Goal: Task Accomplishment & Management: Use online tool/utility

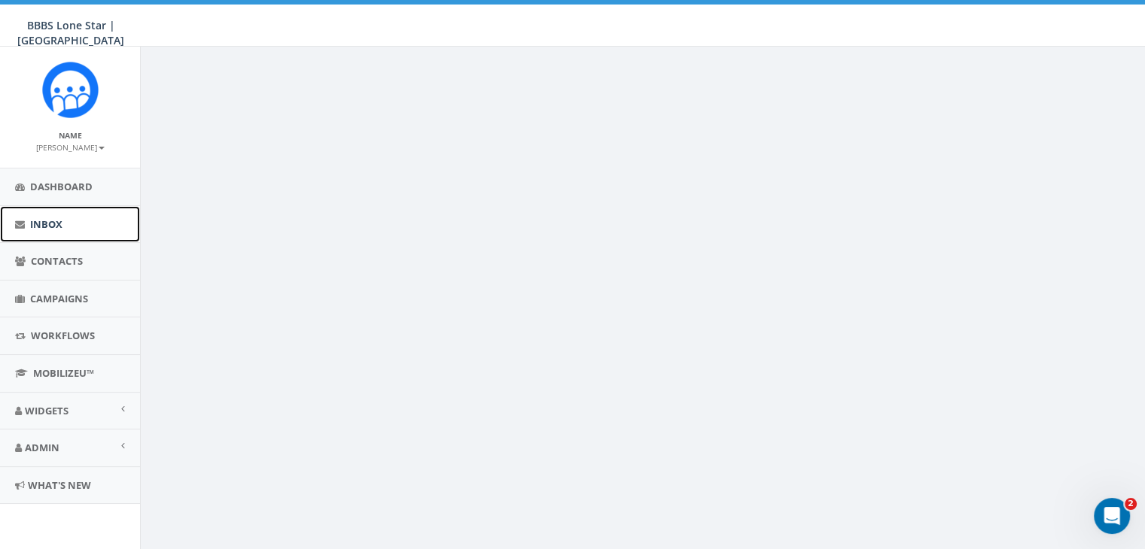
click at [45, 218] on span "Inbox" at bounding box center [46, 225] width 32 height 14
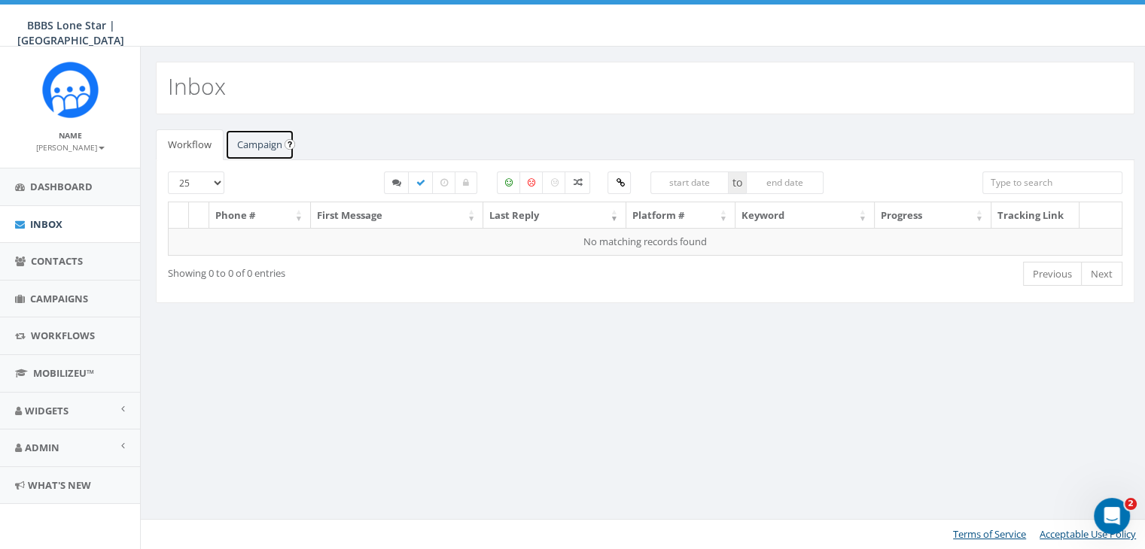
click at [249, 139] on link "Campaign" at bounding box center [259, 144] width 69 height 31
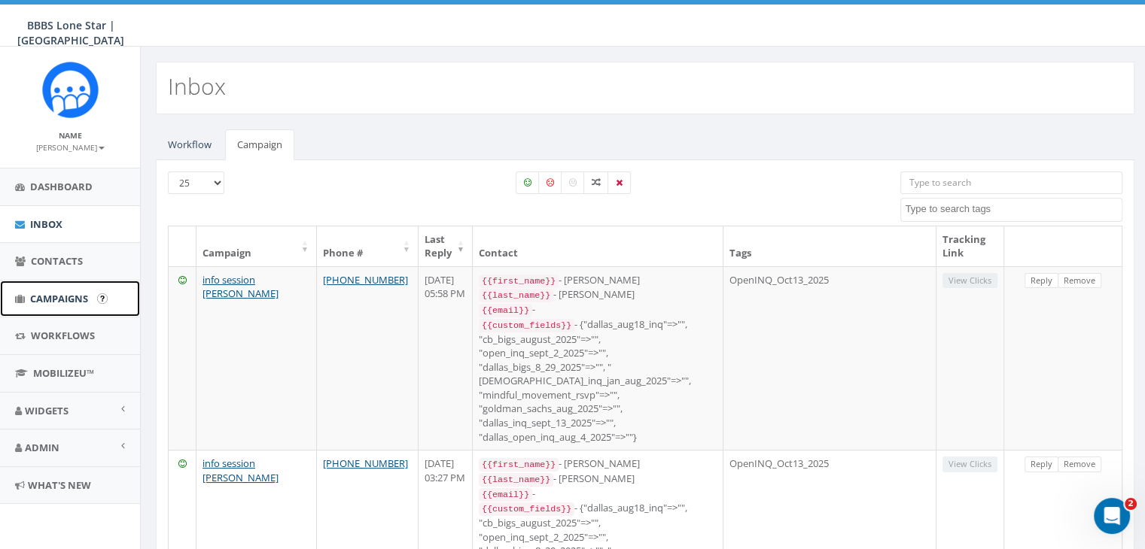
click at [56, 302] on span "Campaigns" at bounding box center [59, 299] width 58 height 14
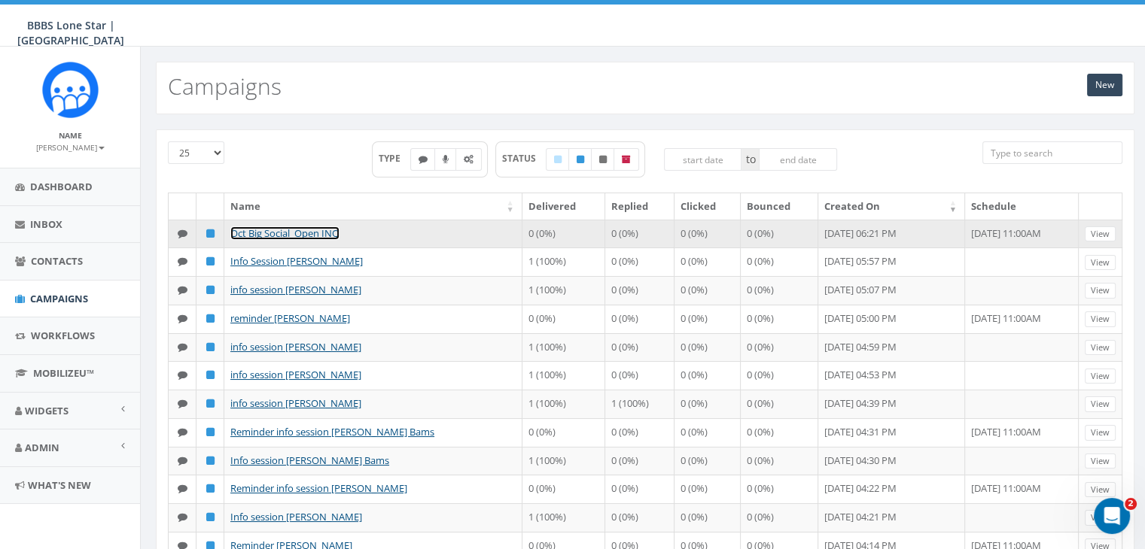
click at [313, 233] on link "Oct Big Social_Open INQ" at bounding box center [284, 234] width 109 height 14
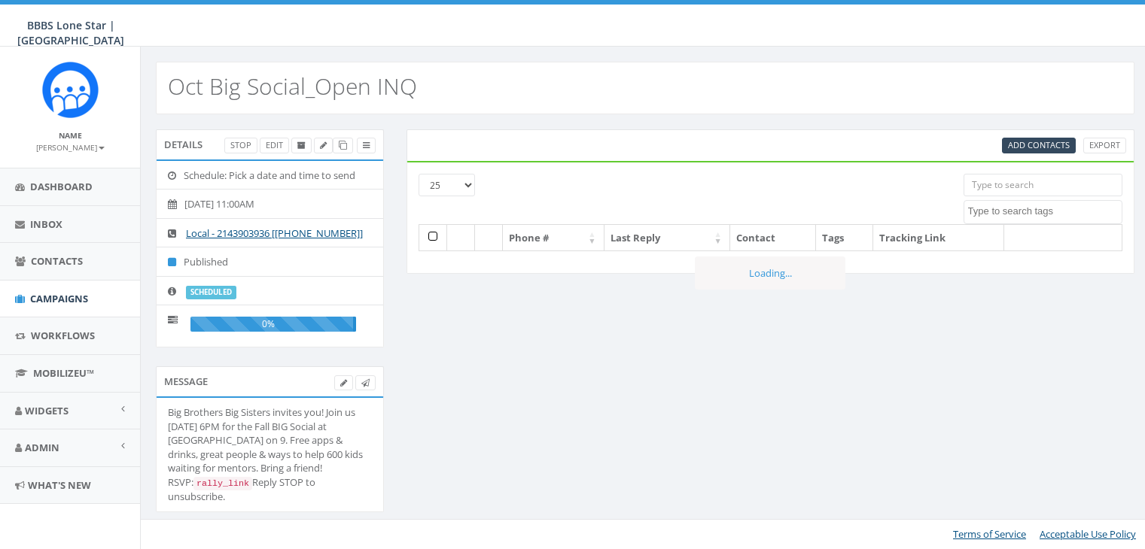
select select
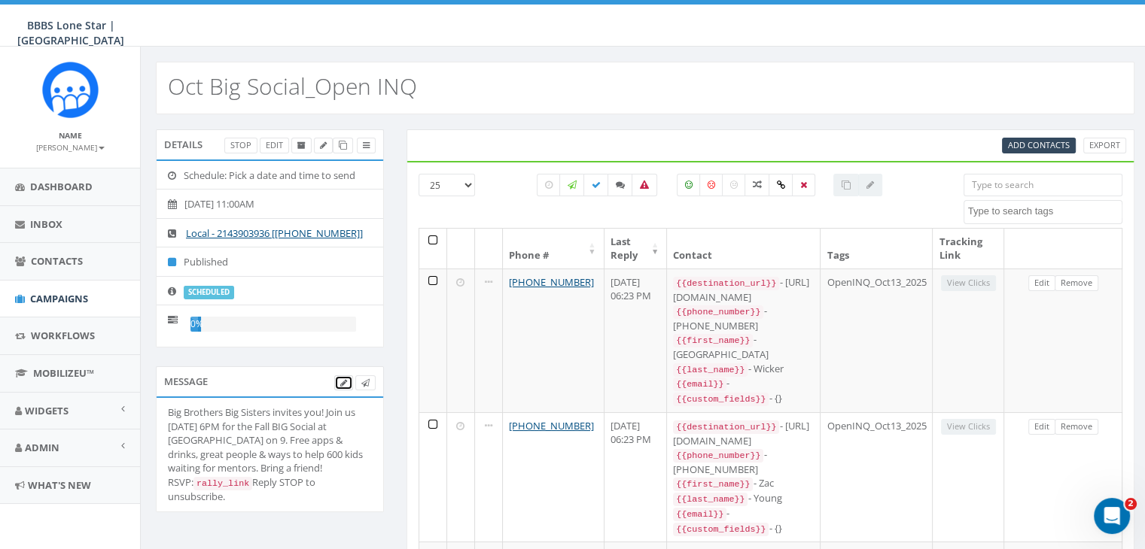
click at [340, 382] on icon at bounding box center [343, 383] width 7 height 8
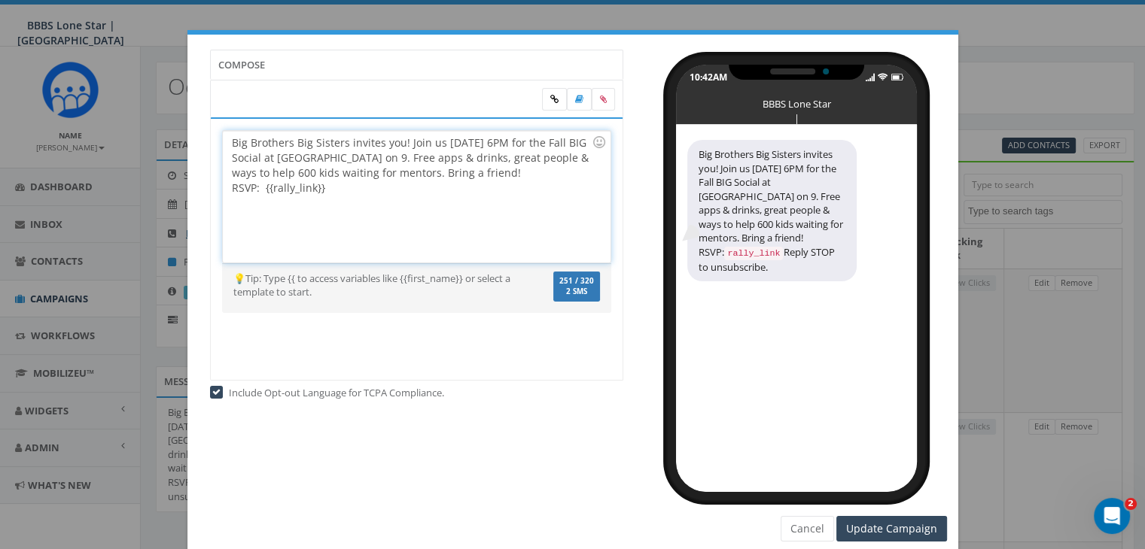
click at [449, 157] on div "Big Brothers Big Sisters invites you! Join us Oct 23 @ 6PM for the Fall BIG Soc…" at bounding box center [417, 197] width 388 height 132
drag, startPoint x: 398, startPoint y: 175, endPoint x: 240, endPoint y: 172, distance: 158.1
click at [240, 172] on div "Big Brothers Big Sisters invites you! Join us Oct 23 @ 6PM for the Fall BIG Soc…" at bounding box center [417, 197] width 388 height 132
click at [504, 467] on div "Compose Big Brothers Big Sisters invites you! Join us Oct 23 @ 6PM for the Fall…" at bounding box center [573, 296] width 748 height 492
click at [858, 523] on input "Update Campaign" at bounding box center [891, 529] width 111 height 26
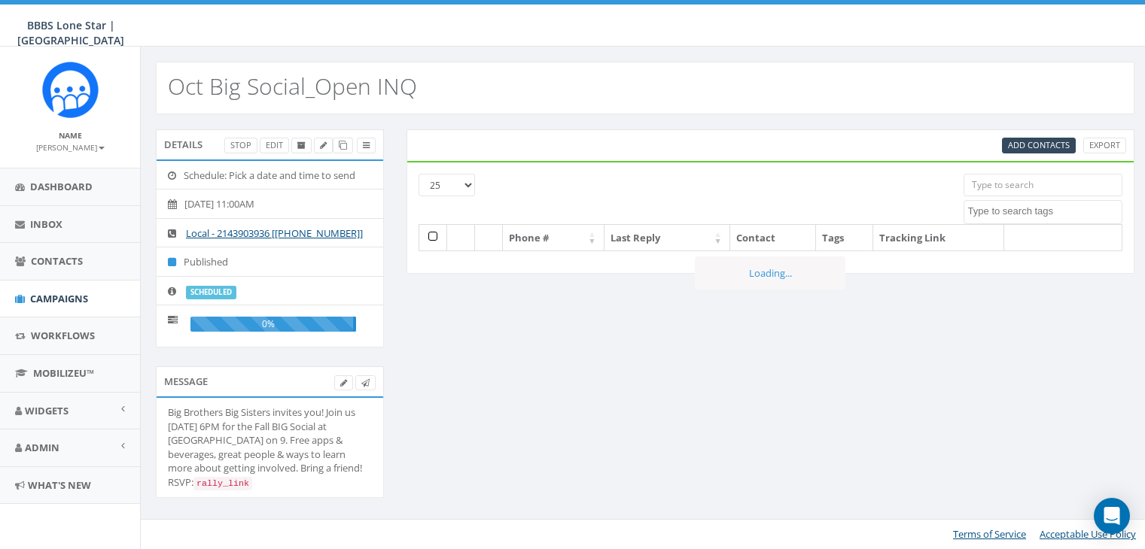
select select
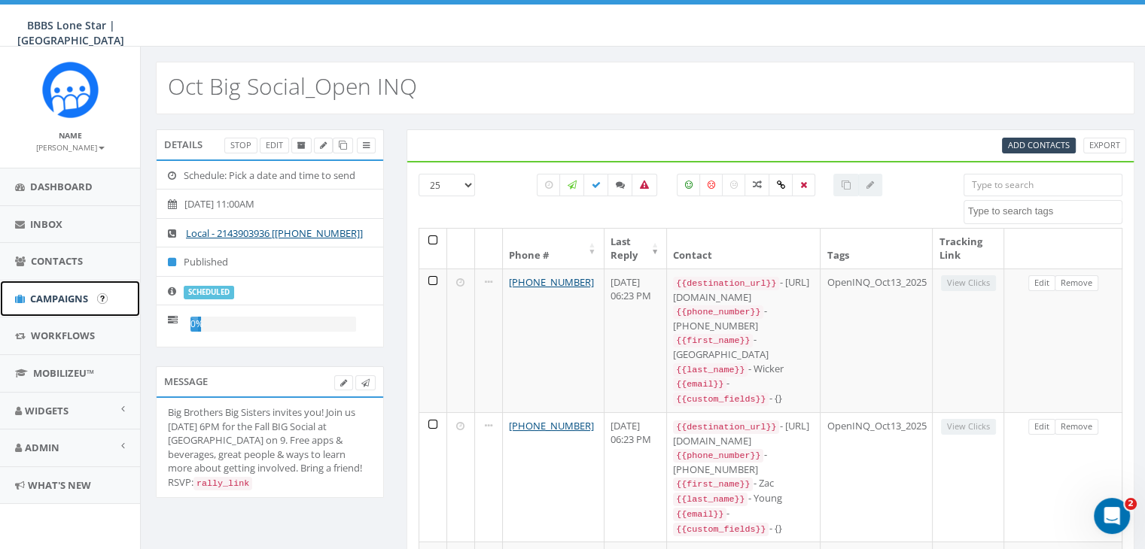
click at [80, 290] on link "Campaigns" at bounding box center [70, 299] width 140 height 37
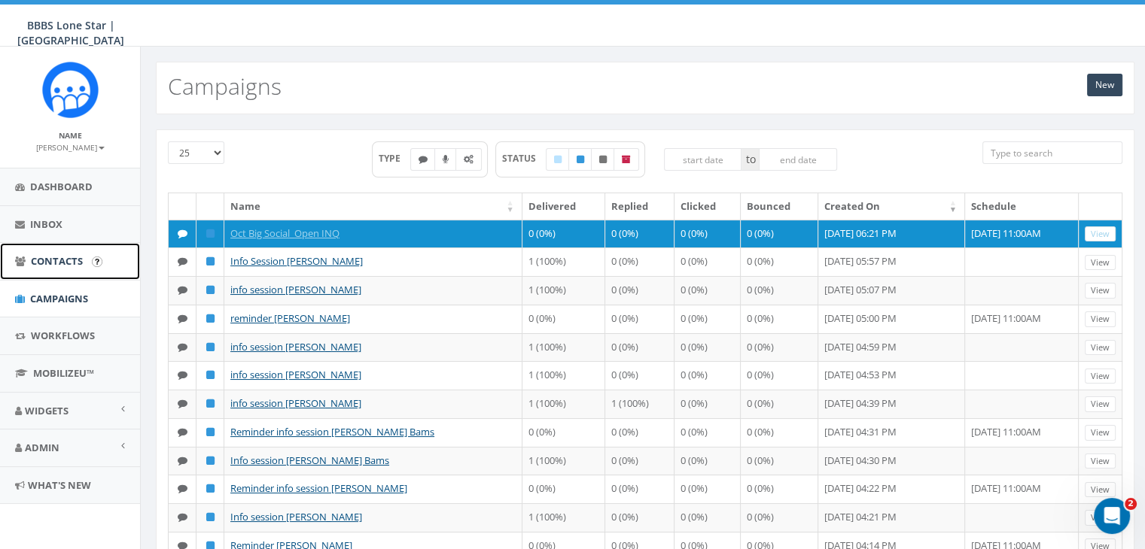
click at [48, 254] on span "Contacts" at bounding box center [57, 261] width 52 height 14
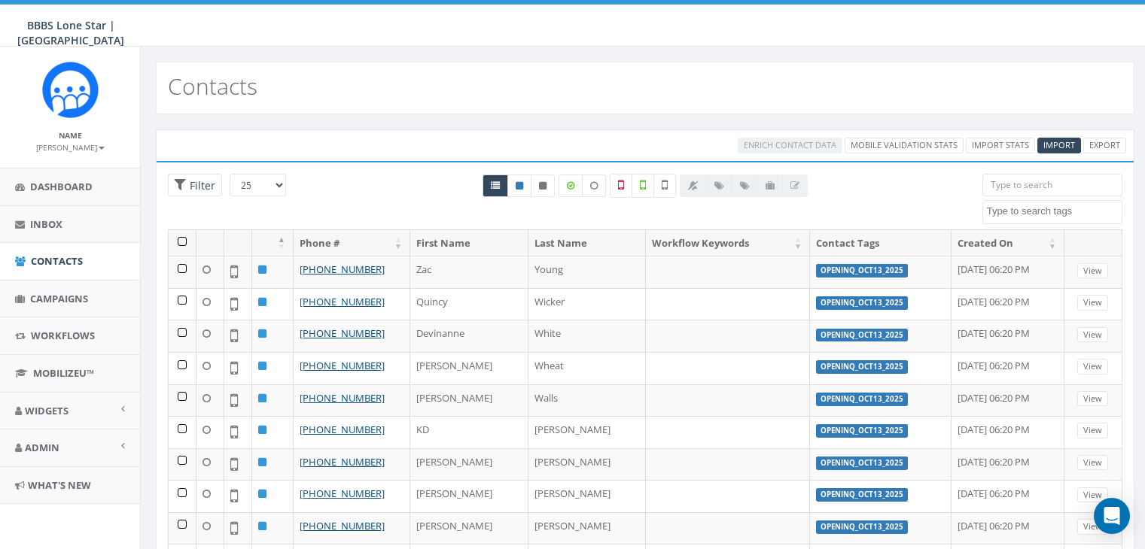
select select
click at [1049, 139] on span "Import" at bounding box center [1059, 144] width 32 height 11
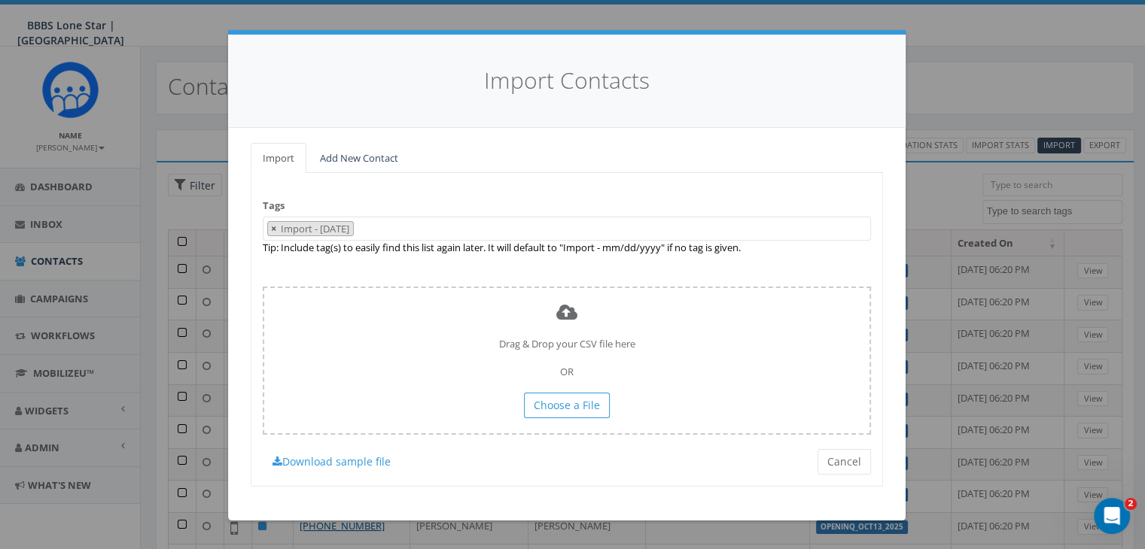
click at [272, 228] on span "×" at bounding box center [273, 229] width 5 height 14
select select
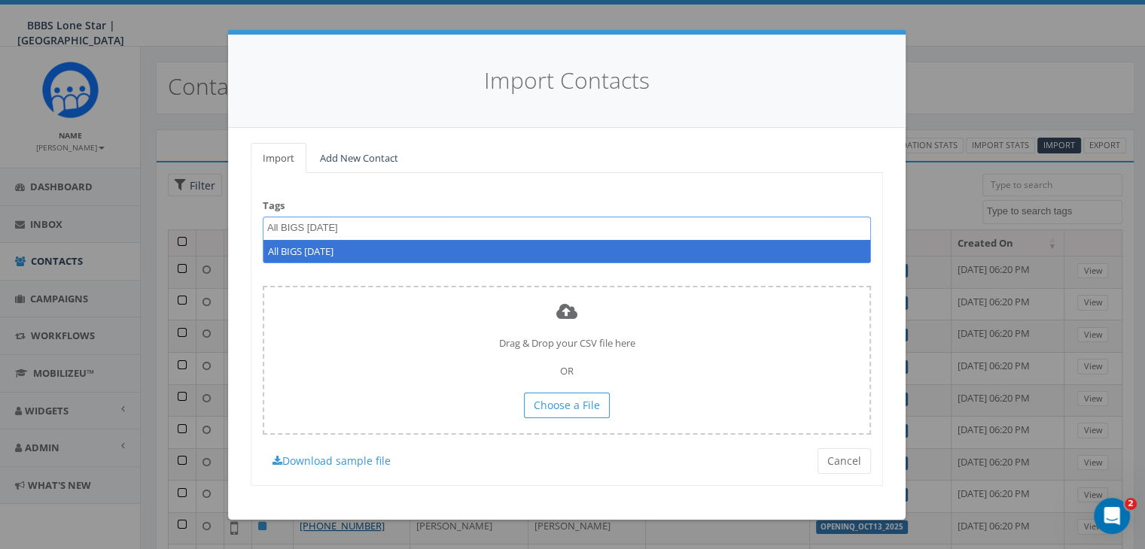
type textarea "All BIGS [DATE]"
select select "All BIGS Oct 2025"
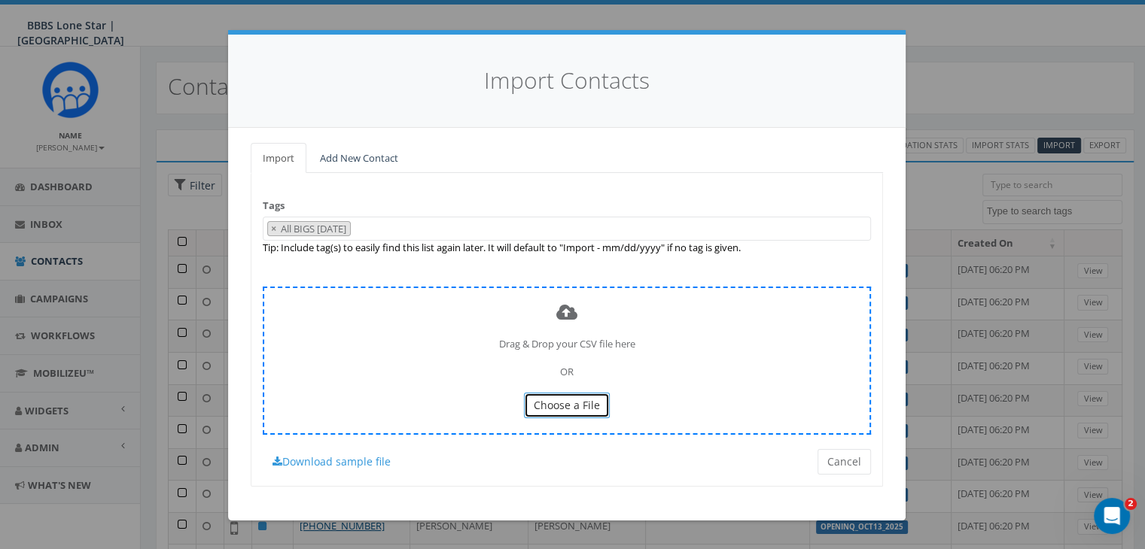
click at [547, 409] on span "Choose a File" at bounding box center [567, 405] width 66 height 14
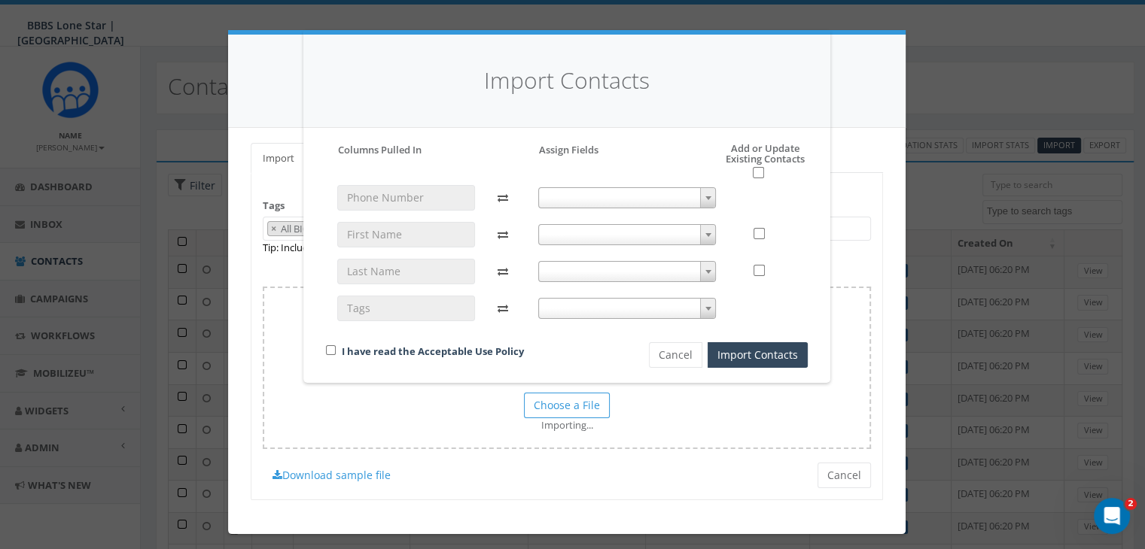
click at [712, 195] on span at bounding box center [707, 198] width 15 height 20
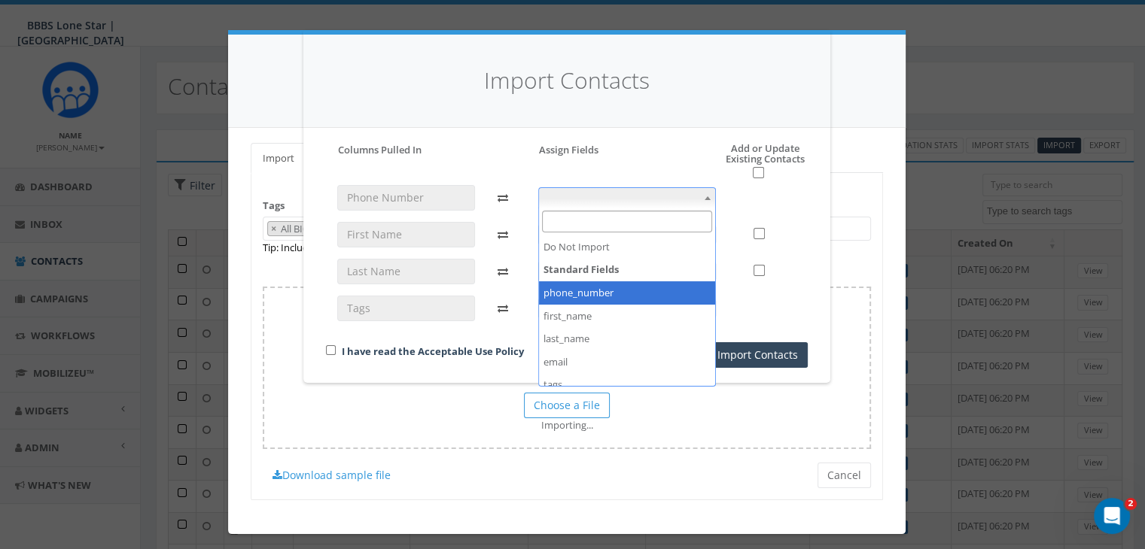
select select "phone_number"
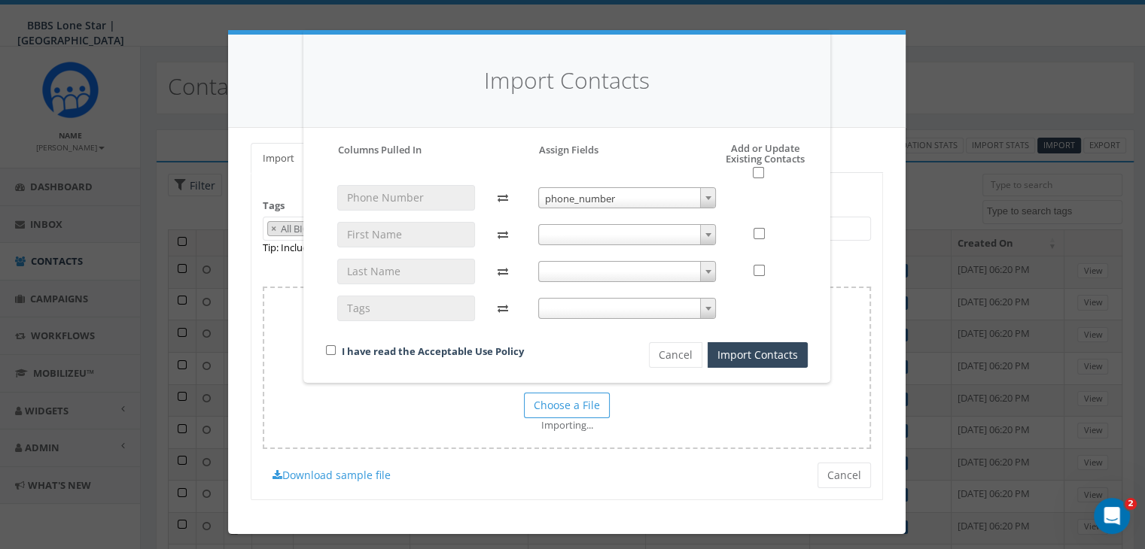
click at [714, 233] on span at bounding box center [707, 235] width 15 height 20
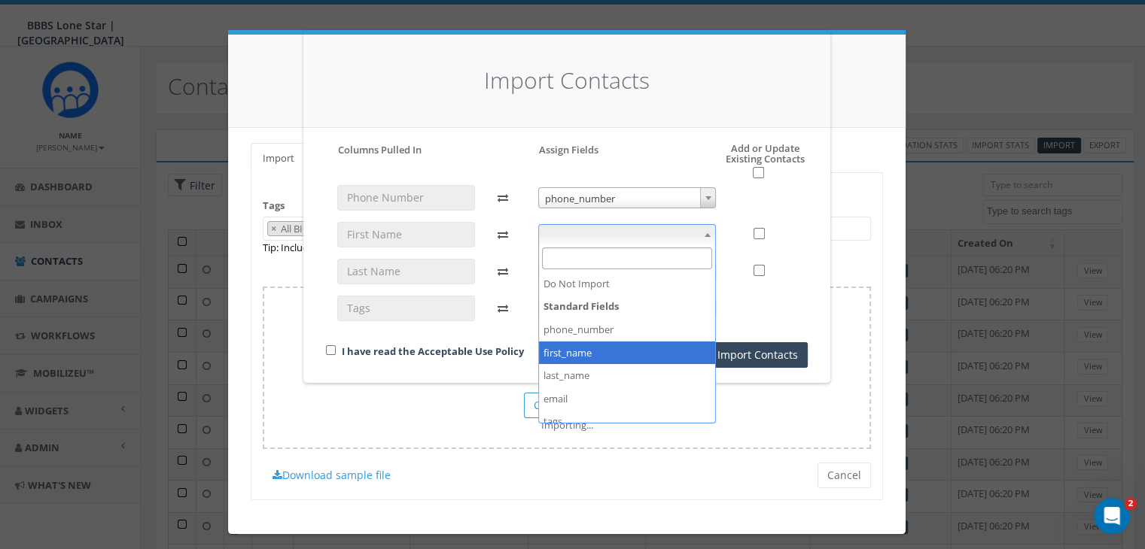
select select "first_name"
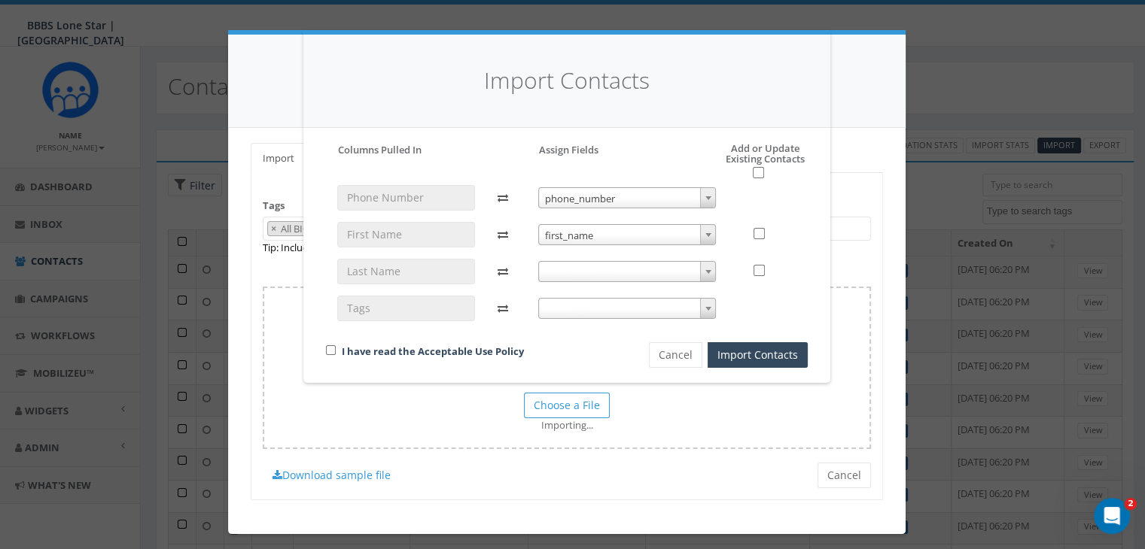
click at [709, 272] on b at bounding box center [708, 272] width 6 height 4
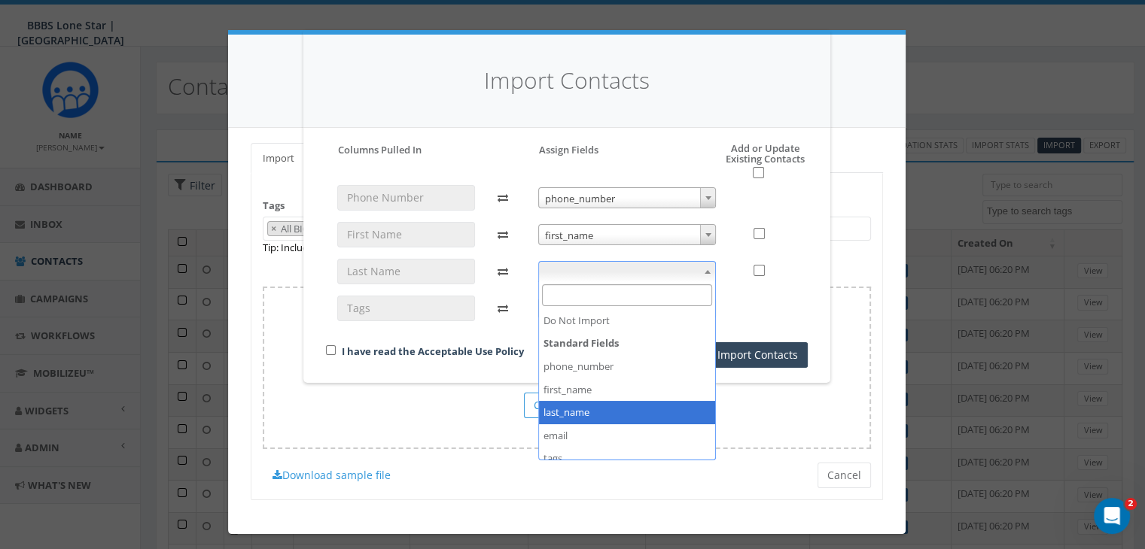
select select "last_name"
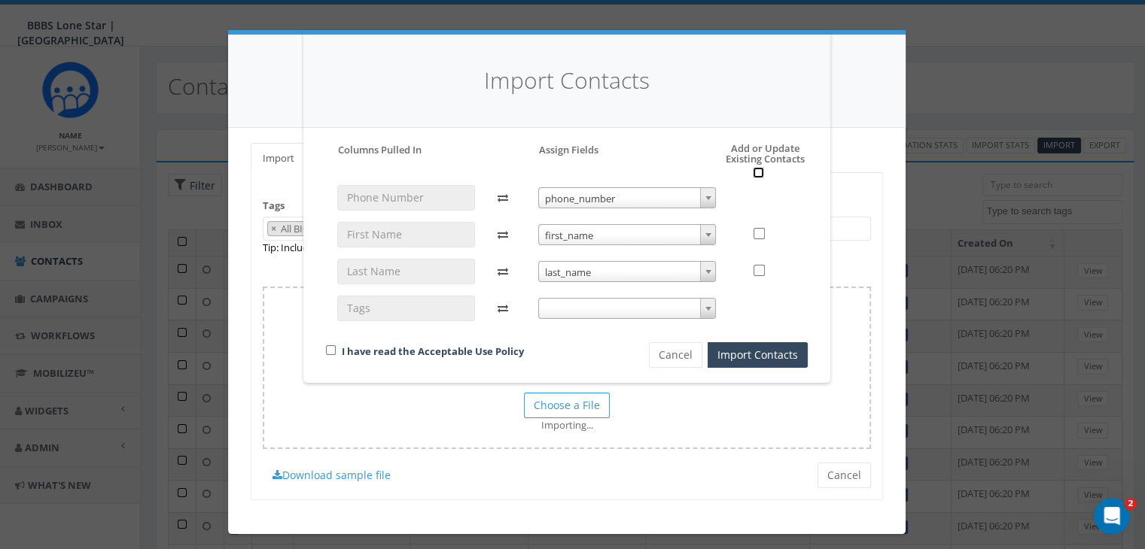
click at [759, 170] on input "checkbox" at bounding box center [758, 172] width 11 height 11
checkbox input "true"
click at [331, 346] on input "checkbox" at bounding box center [331, 351] width 10 height 10
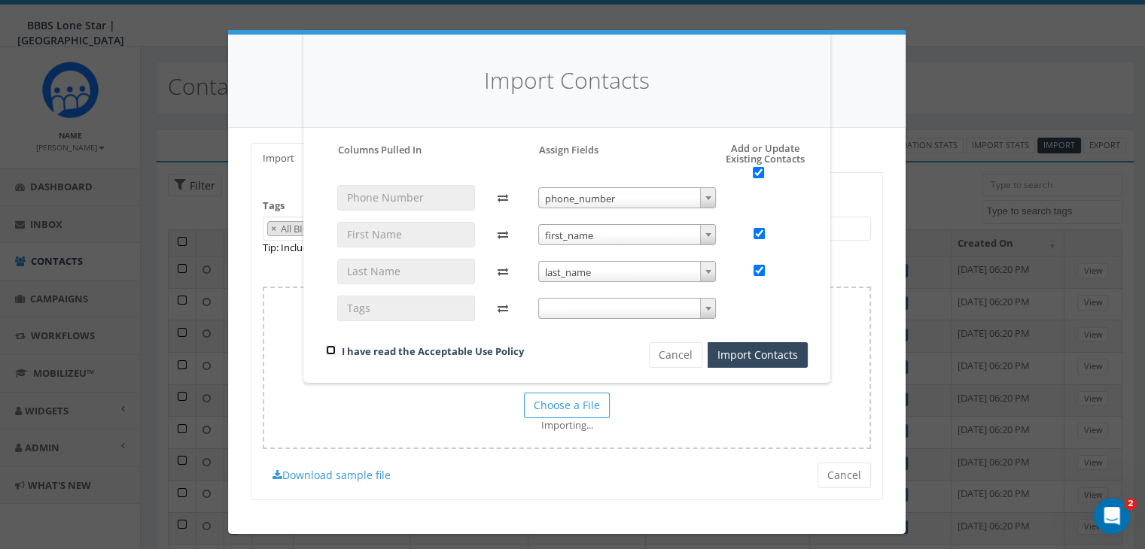
checkbox input "true"
click at [732, 356] on button "Import Contacts" at bounding box center [758, 355] width 100 height 26
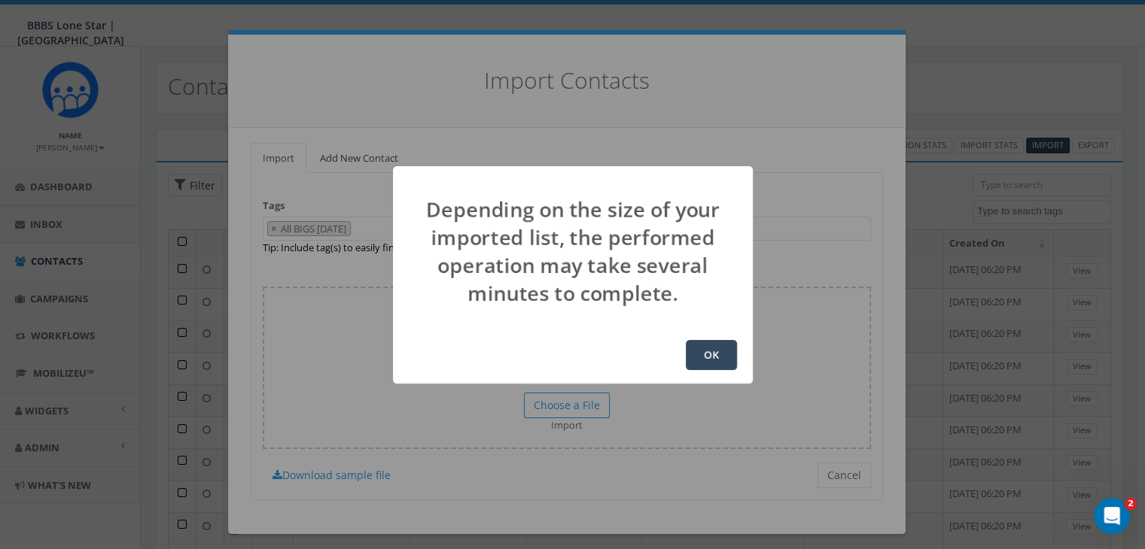
click at [720, 367] on button "OK" at bounding box center [711, 355] width 51 height 30
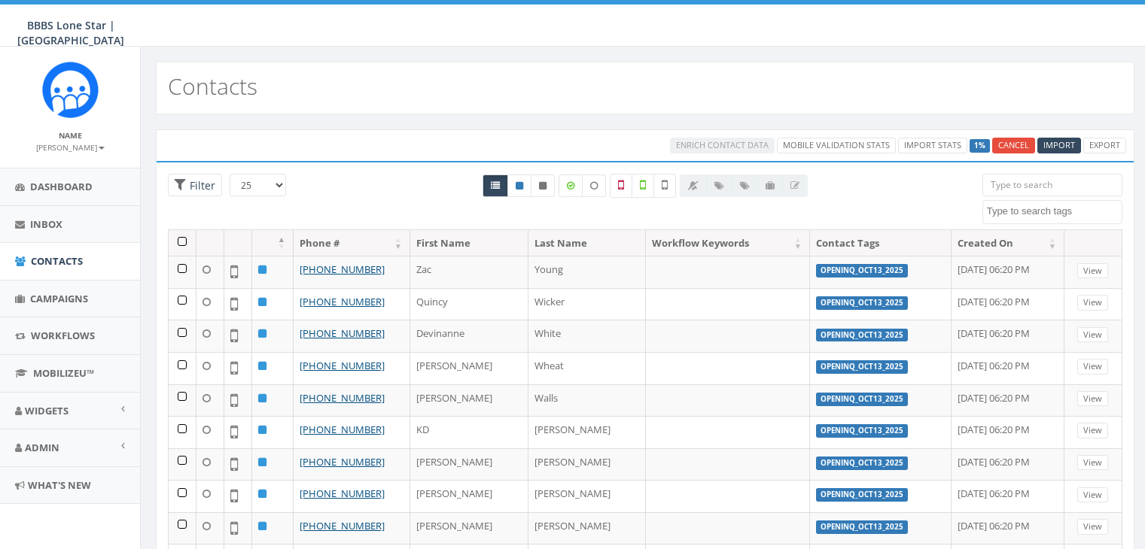
select select
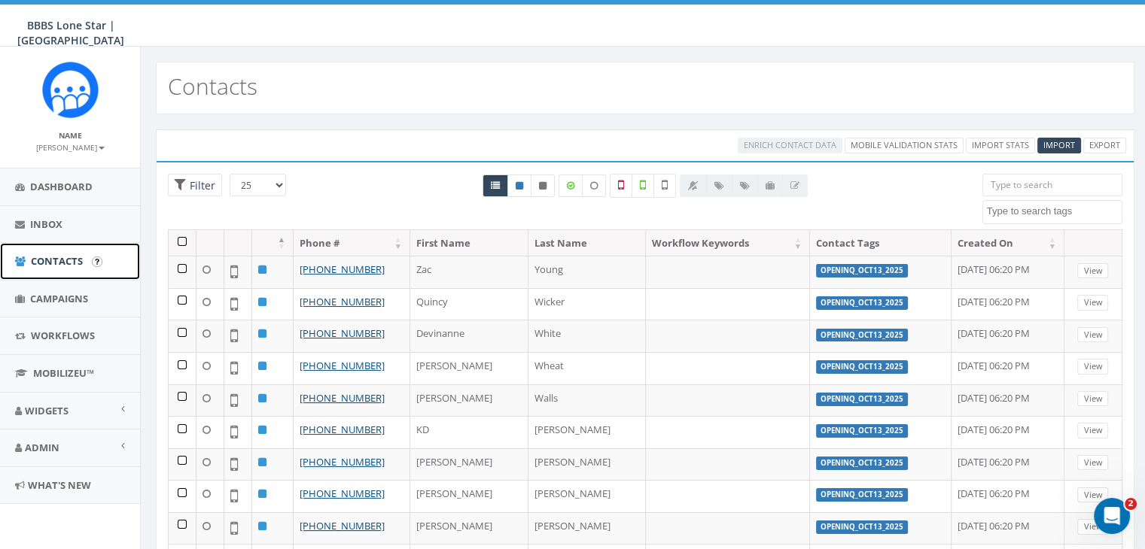
click at [41, 258] on span "Contacts" at bounding box center [57, 261] width 52 height 14
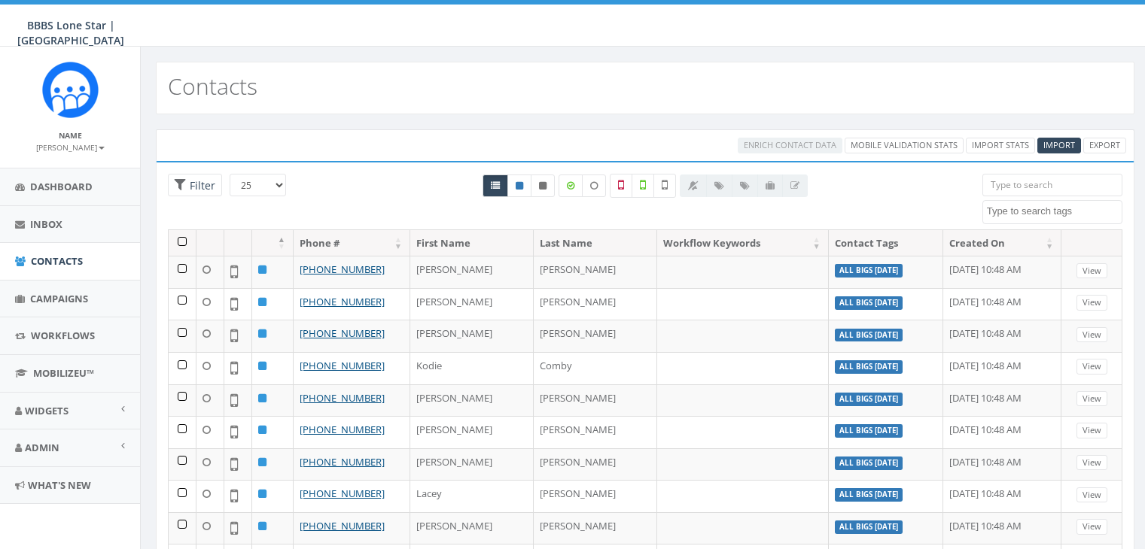
select select
click at [1006, 209] on textarea "Search" at bounding box center [1054, 212] width 135 height 14
drag, startPoint x: 1006, startPoint y: 209, endPoint x: 994, endPoint y: 181, distance: 31.0
click at [994, 181] on input "search" at bounding box center [1052, 185] width 140 height 23
paste input "[PHONE_NUMBER]"
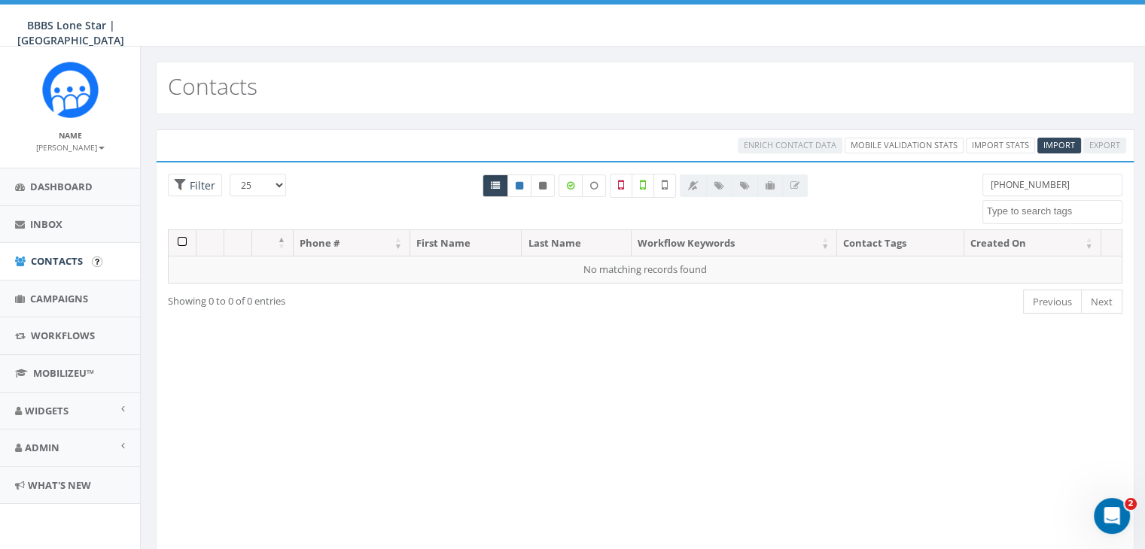
type input "[PHONE_NUMBER]"
click at [41, 261] on span "Contacts" at bounding box center [57, 261] width 52 height 14
select select
click at [41, 292] on span "Campaigns" at bounding box center [59, 299] width 58 height 14
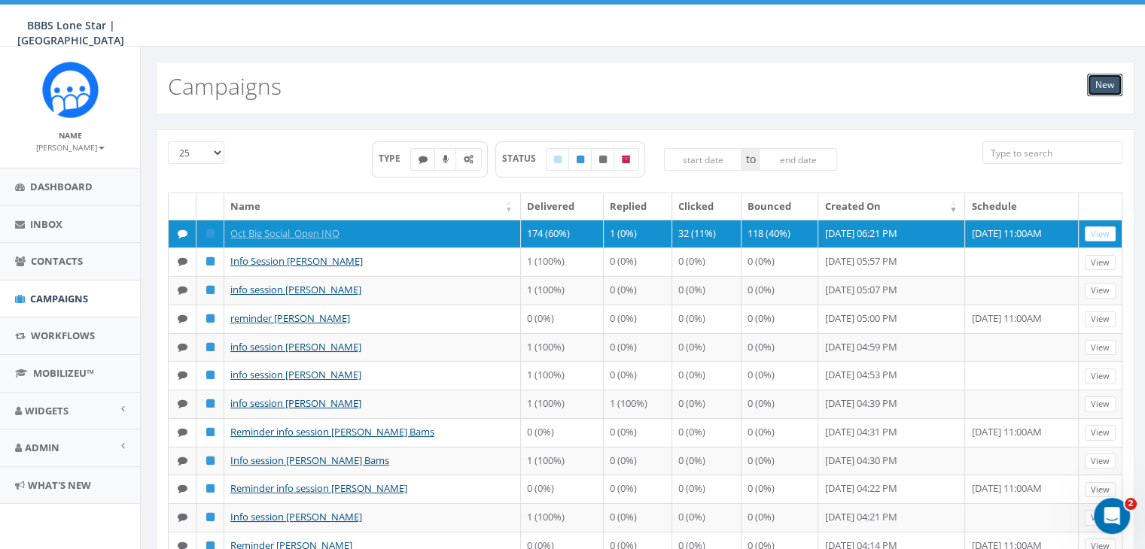
click at [1100, 87] on link "New" at bounding box center [1104, 85] width 35 height 23
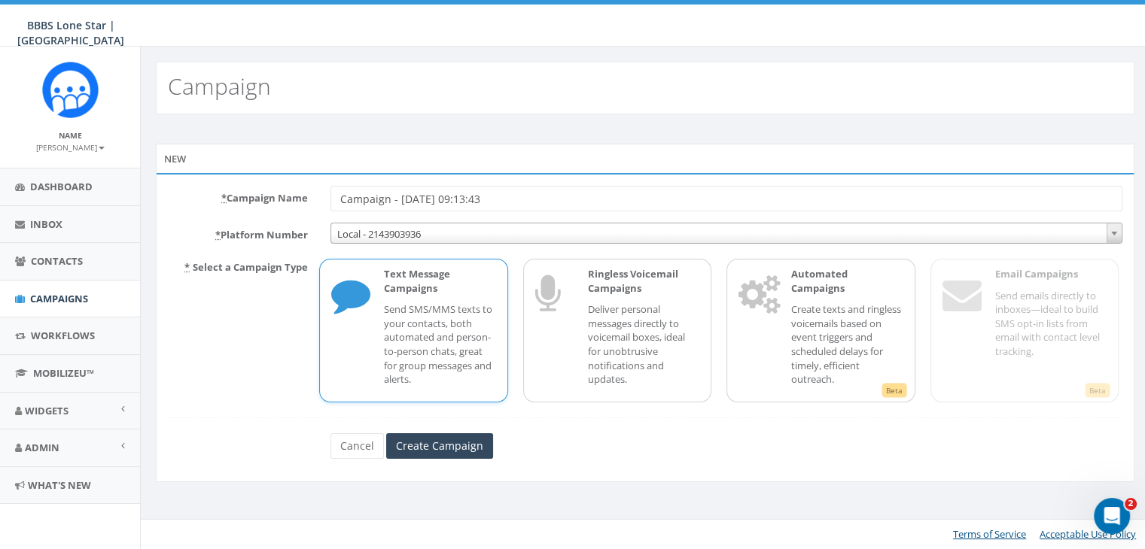
drag, startPoint x: 506, startPoint y: 196, endPoint x: 279, endPoint y: 202, distance: 226.7
click at [279, 202] on div "* Campaign Name Campaign - 10/14/2025, 09:13:43" at bounding box center [645, 199] width 977 height 26
type input "Schedule Interview [PERSON_NAME]"
click at [384, 305] on p "Send SMS/MMS texts to your contacts, both automated and person-to-person chats,…" at bounding box center [439, 345] width 111 height 84
click at [437, 441] on input "Create Campaign" at bounding box center [439, 447] width 107 height 26
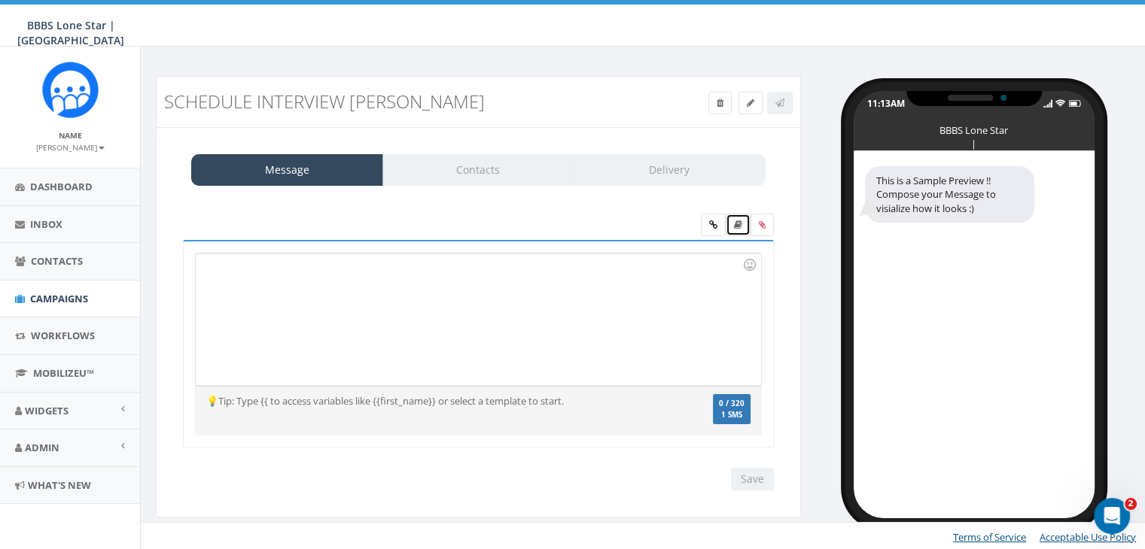
click at [738, 230] on link at bounding box center [738, 225] width 25 height 23
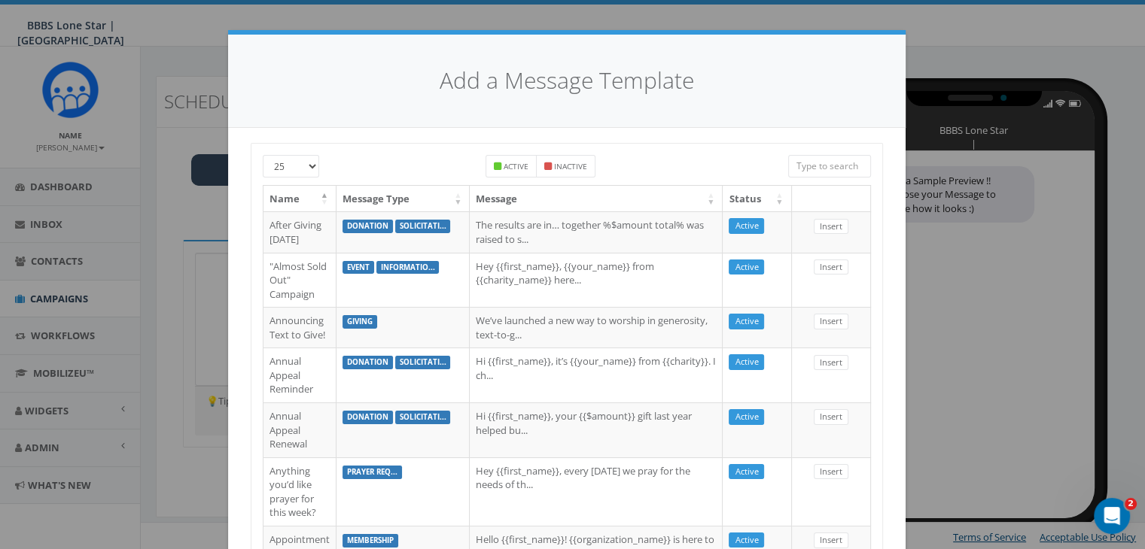
click at [816, 166] on input "search" at bounding box center [829, 166] width 83 height 23
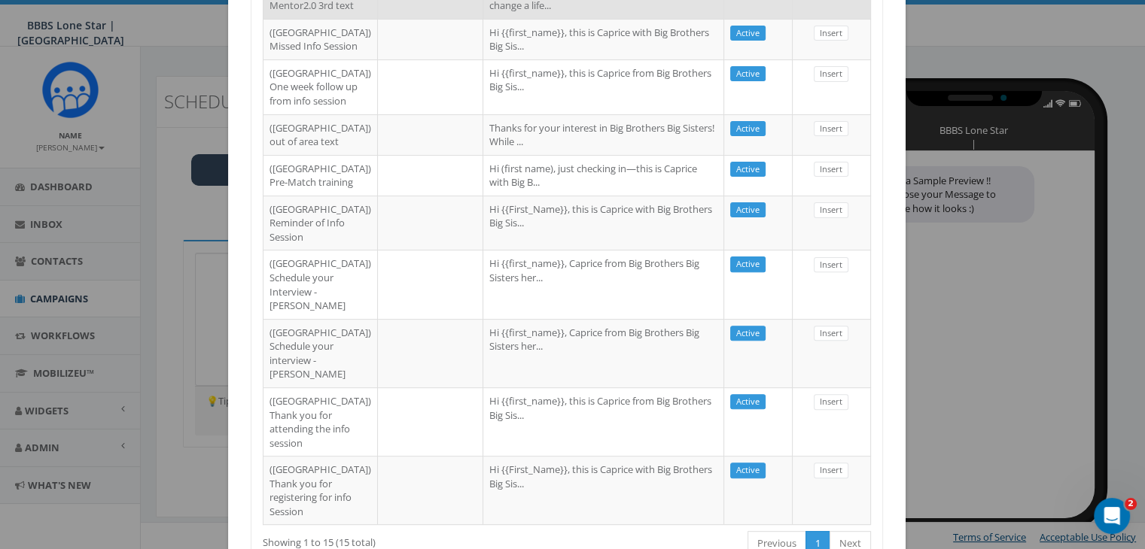
scroll to position [527, 0]
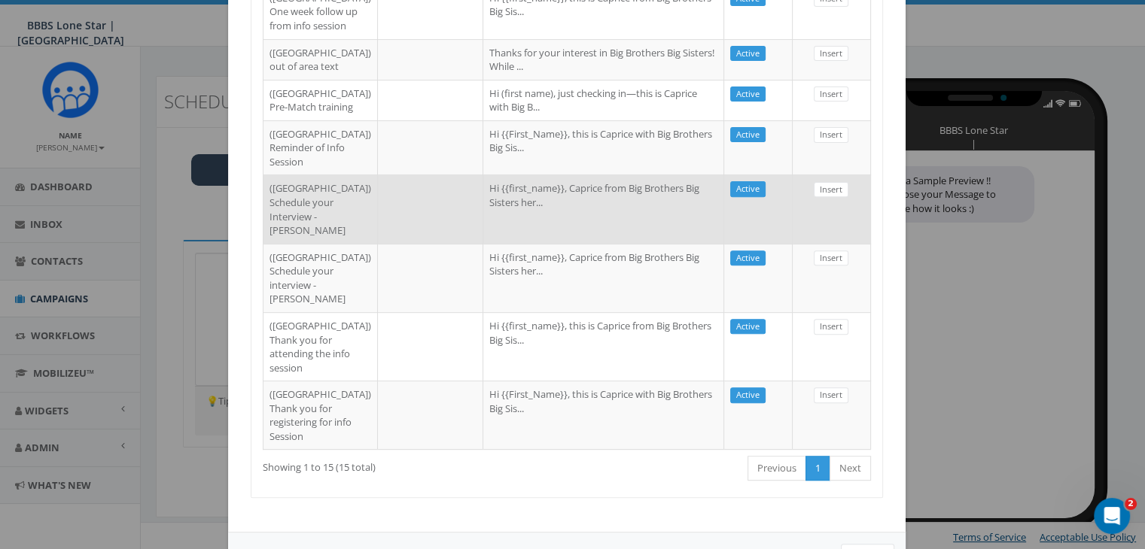
type input "Dallas"
click at [840, 243] on td "Insert" at bounding box center [832, 209] width 78 height 68
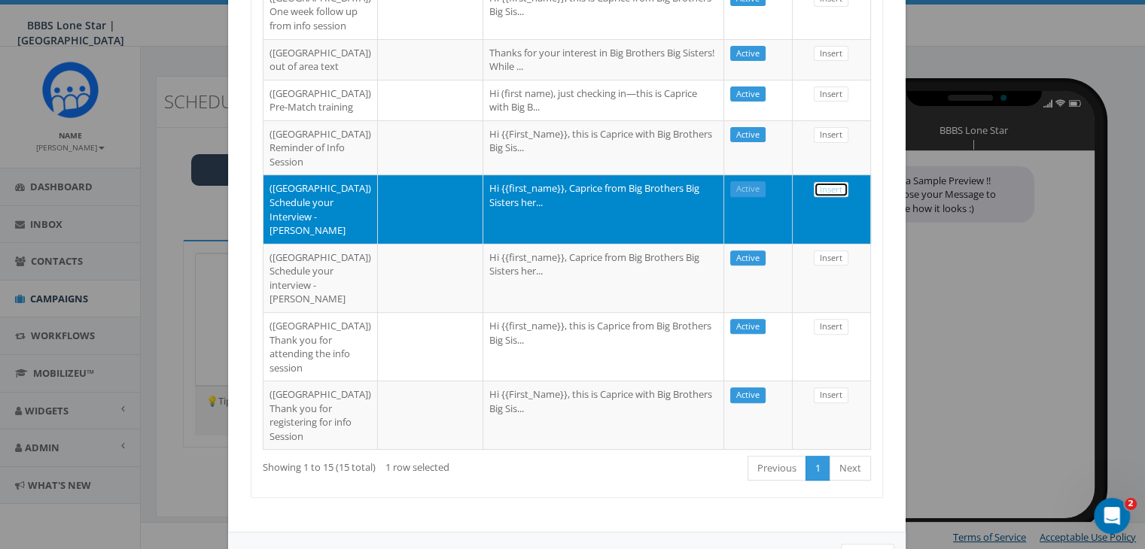
click at [837, 198] on link "Insert" at bounding box center [831, 190] width 35 height 16
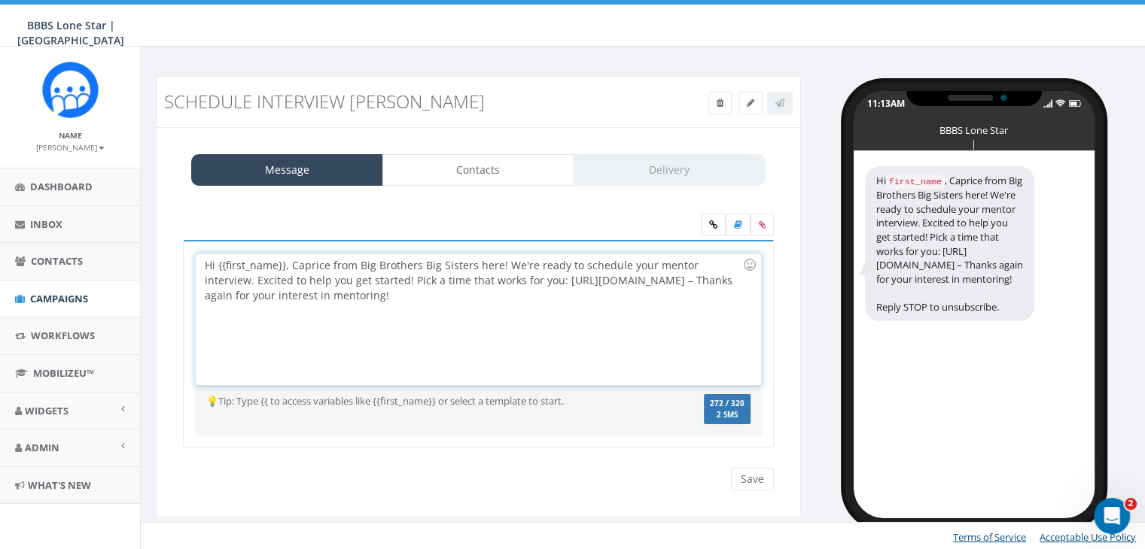
click at [285, 263] on div "Hi {{first_name}}, Caprice from Big Brothers Big Sisters here! We're ready to s…" at bounding box center [478, 320] width 565 height 132
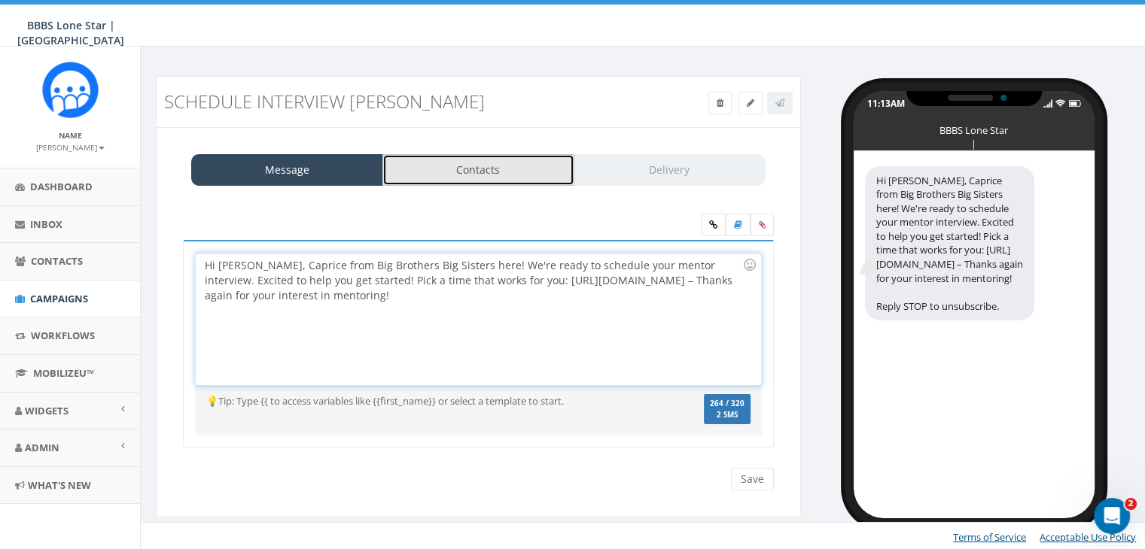
click at [499, 172] on link "Contacts" at bounding box center [478, 170] width 192 height 32
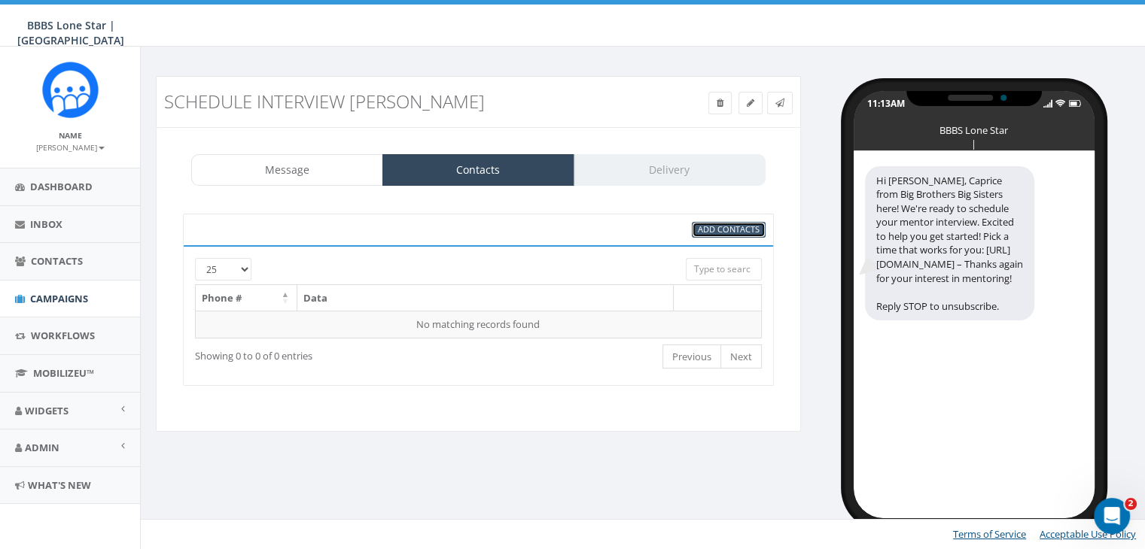
click at [735, 227] on span "Add Contacts" at bounding box center [729, 229] width 62 height 11
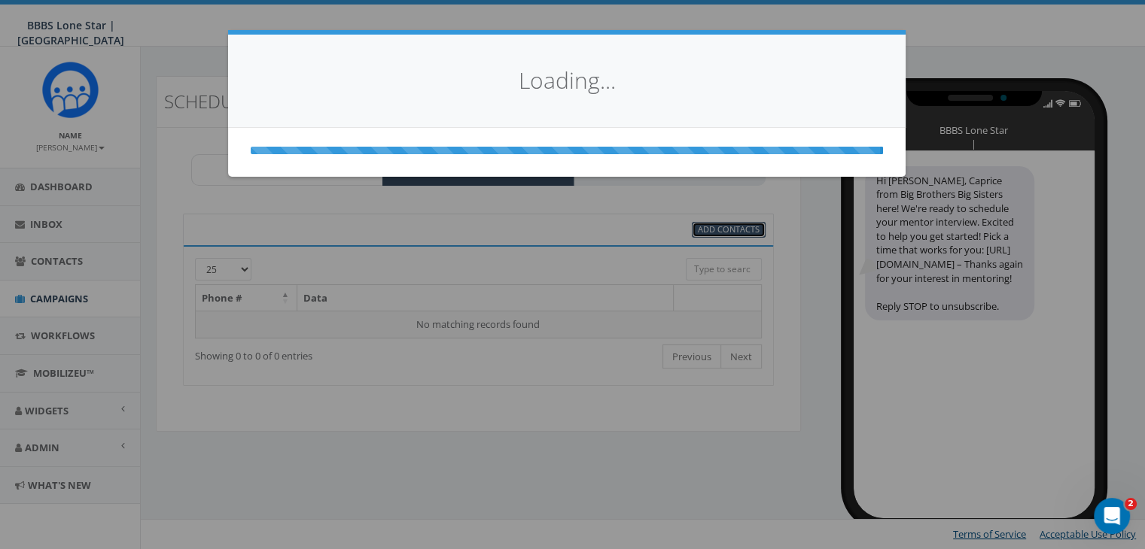
scroll to position [0, 0]
select select
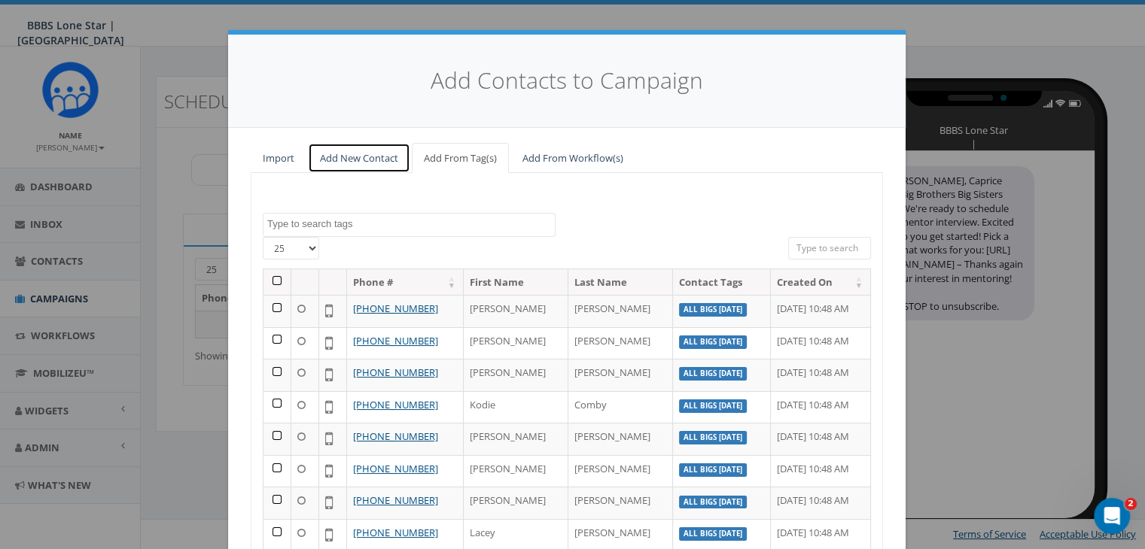
click at [346, 156] on link "Add New Contact" at bounding box center [359, 158] width 102 height 31
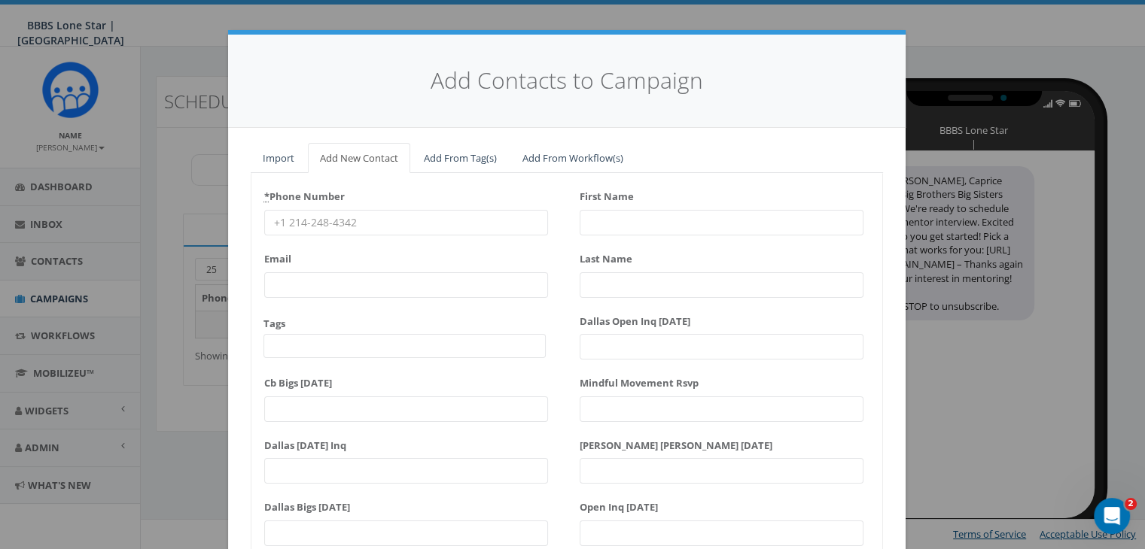
click at [272, 217] on input "* Phone Number" at bounding box center [406, 223] width 284 height 26
paste input "(214) 853-0322"
type input "(214) 853-0322"
click at [606, 224] on input "First Name" at bounding box center [722, 223] width 284 height 26
type input "Sta"
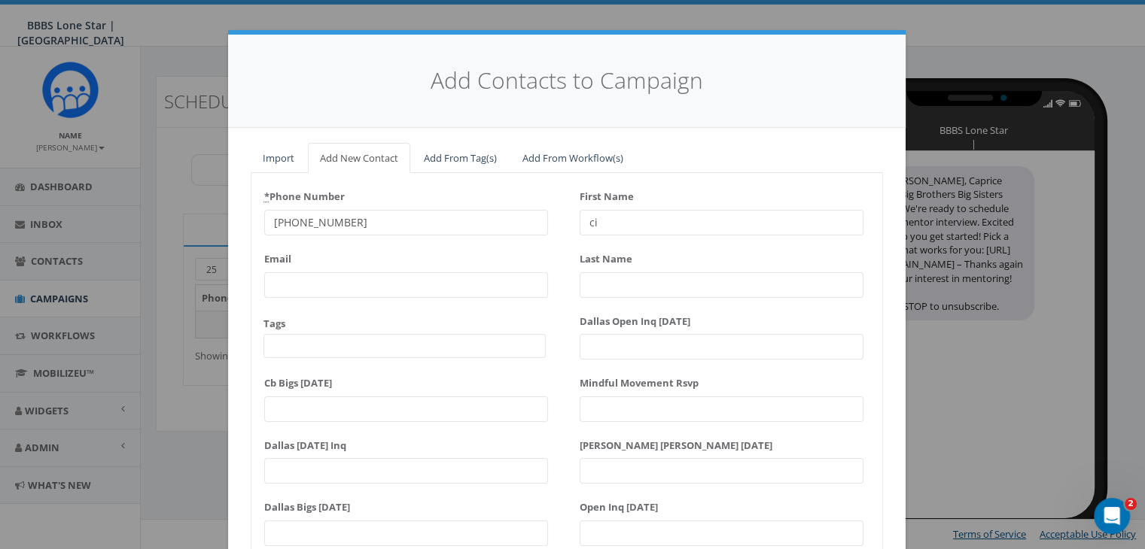
type input "c"
type input "Stacie"
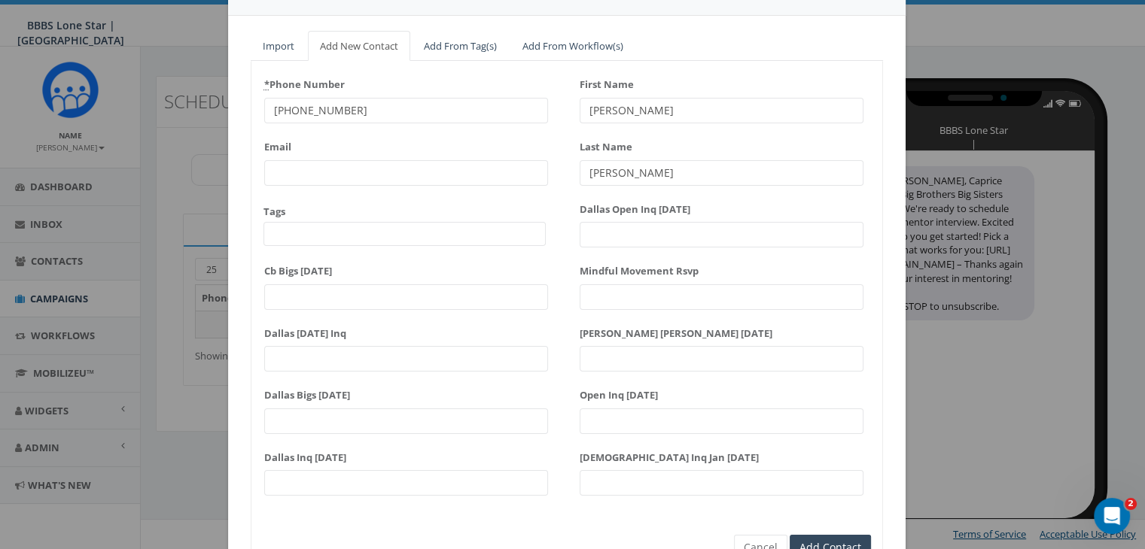
scroll to position [191, 0]
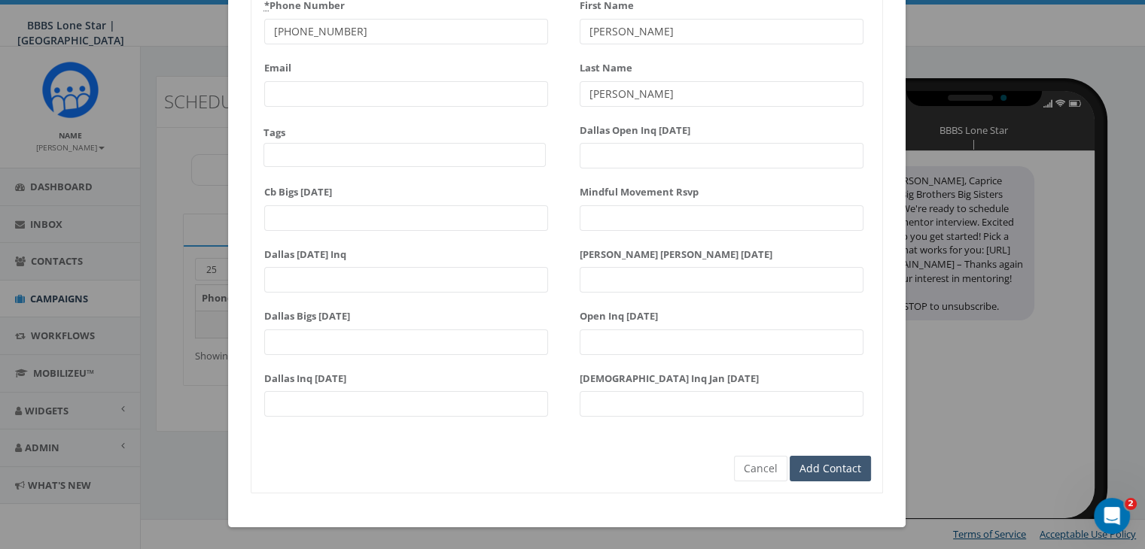
type input "Hinton"
click at [832, 470] on input "Add Contact" at bounding box center [830, 469] width 81 height 26
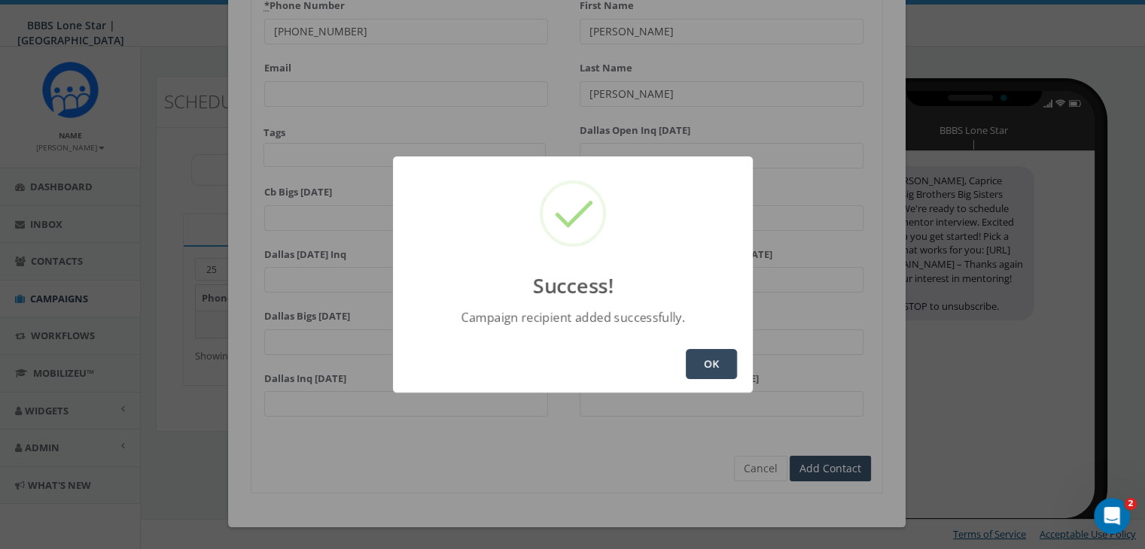
click at [718, 360] on button "OK" at bounding box center [711, 364] width 51 height 30
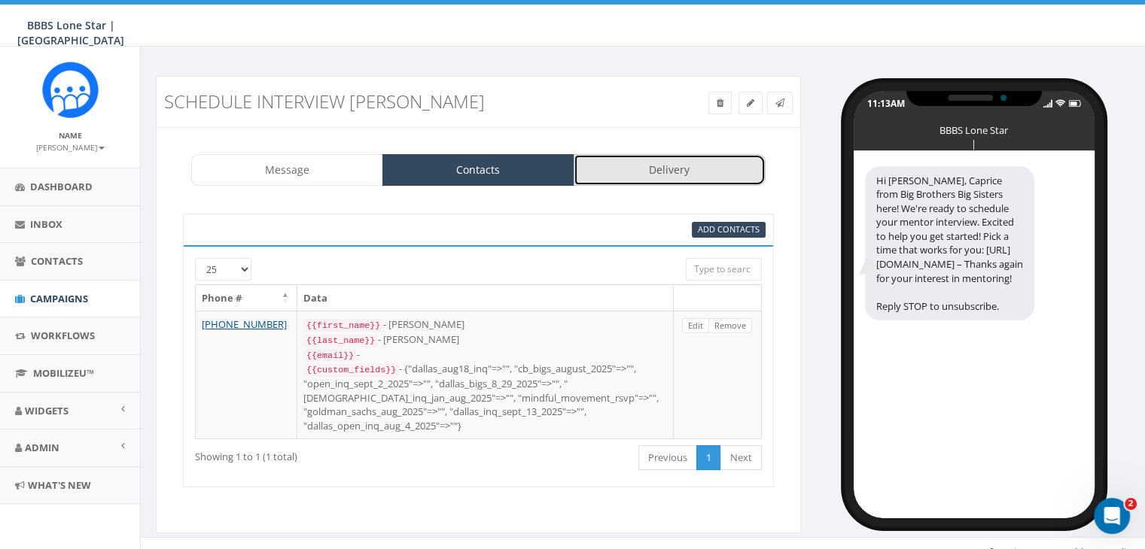
click at [675, 160] on link "Delivery" at bounding box center [670, 170] width 192 height 32
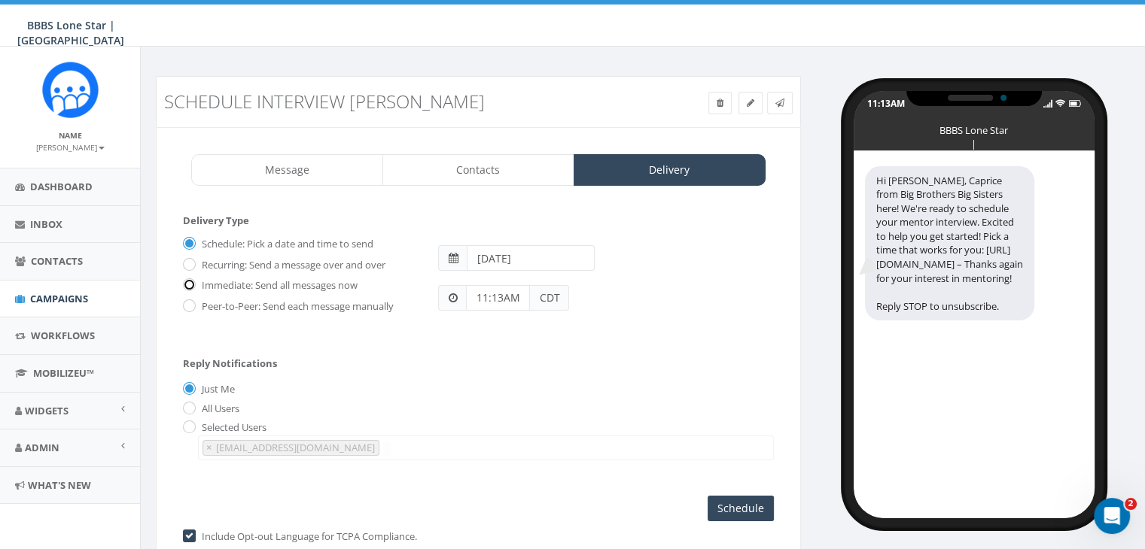
click at [190, 282] on input "Immediate: Send all messages now" at bounding box center [188, 287] width 10 height 10
radio input "true"
click at [714, 501] on input "Send Now" at bounding box center [738, 509] width 71 height 26
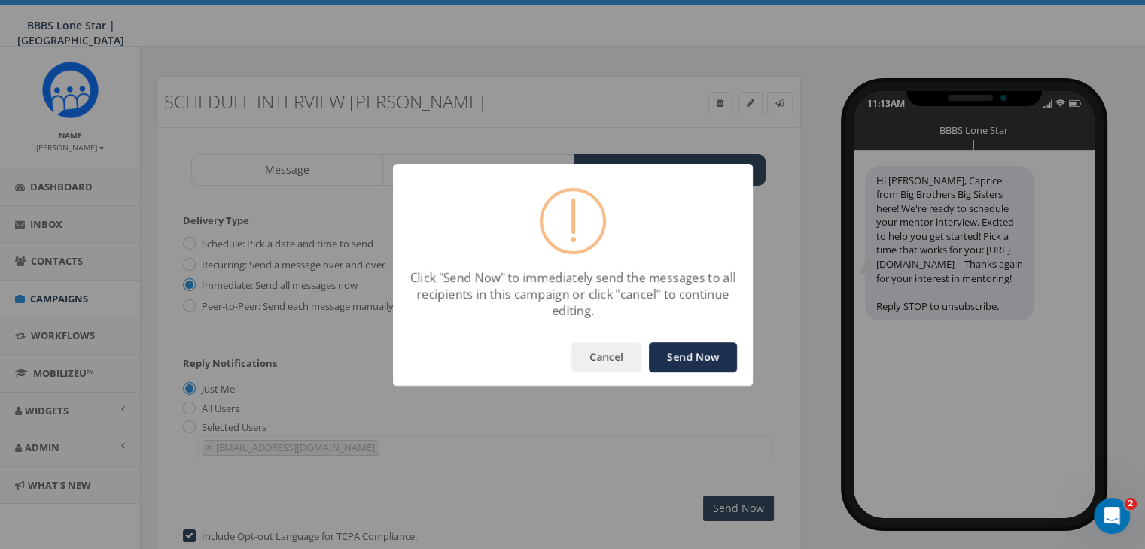
click at [674, 354] on button "Send Now" at bounding box center [693, 357] width 88 height 30
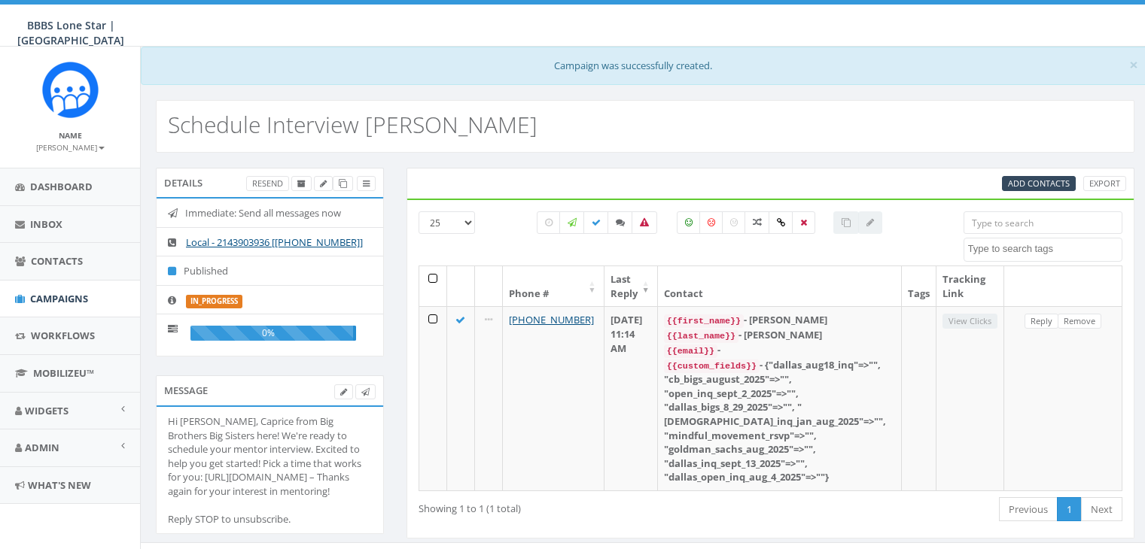
select select
click at [74, 293] on span "Campaigns" at bounding box center [59, 299] width 58 height 14
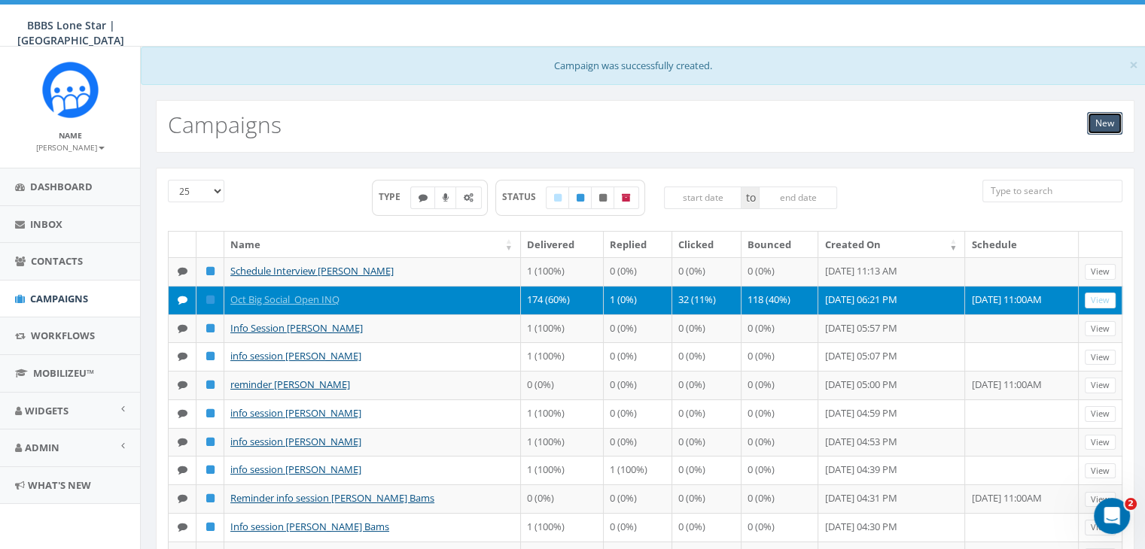
click at [1097, 120] on link "New" at bounding box center [1104, 123] width 35 height 23
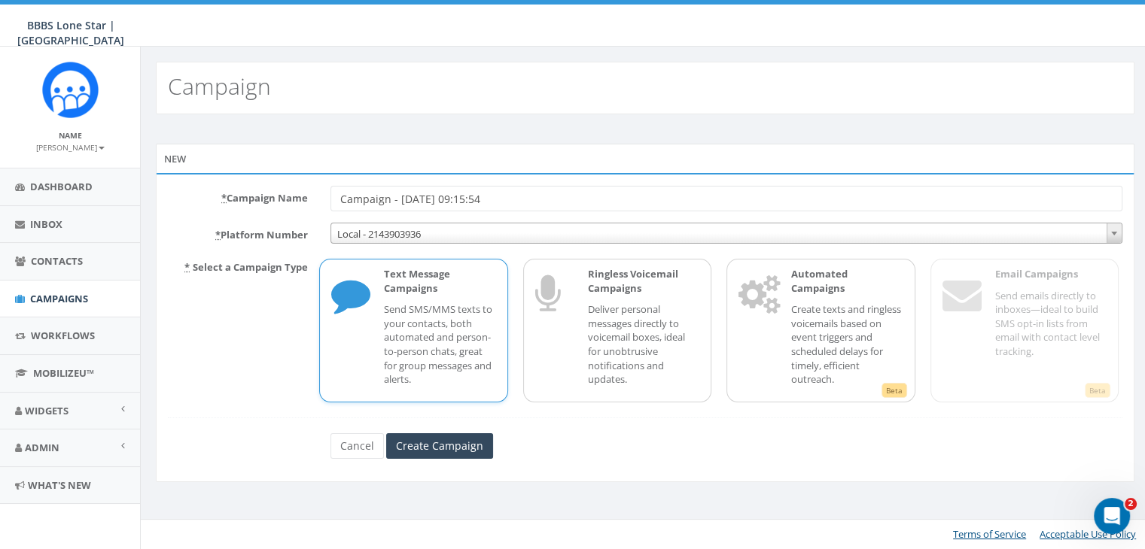
drag, startPoint x: 506, startPoint y: 196, endPoint x: 313, endPoint y: 196, distance: 192.7
click at [313, 196] on div "* Campaign Name Campaign - 10/14/2025, 09:15:54" at bounding box center [645, 199] width 977 height 26
type input "BIG Social text to BIGS [DATE]"
click at [425, 291] on p "Text Message Campaigns" at bounding box center [439, 281] width 111 height 28
click at [431, 442] on input "Create Campaign" at bounding box center [439, 447] width 107 height 26
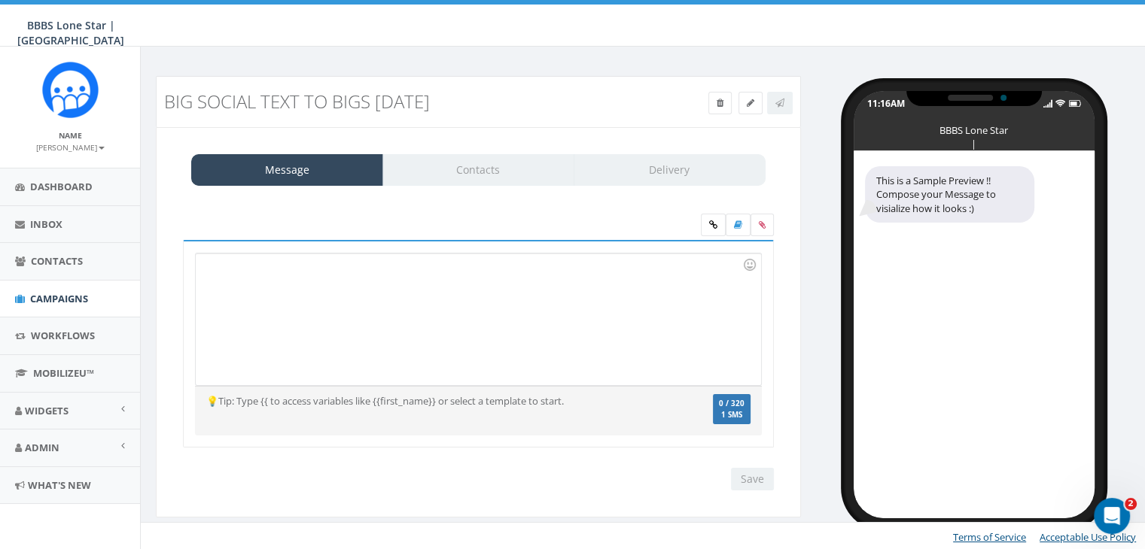
click at [542, 272] on div at bounding box center [478, 320] width 565 height 132
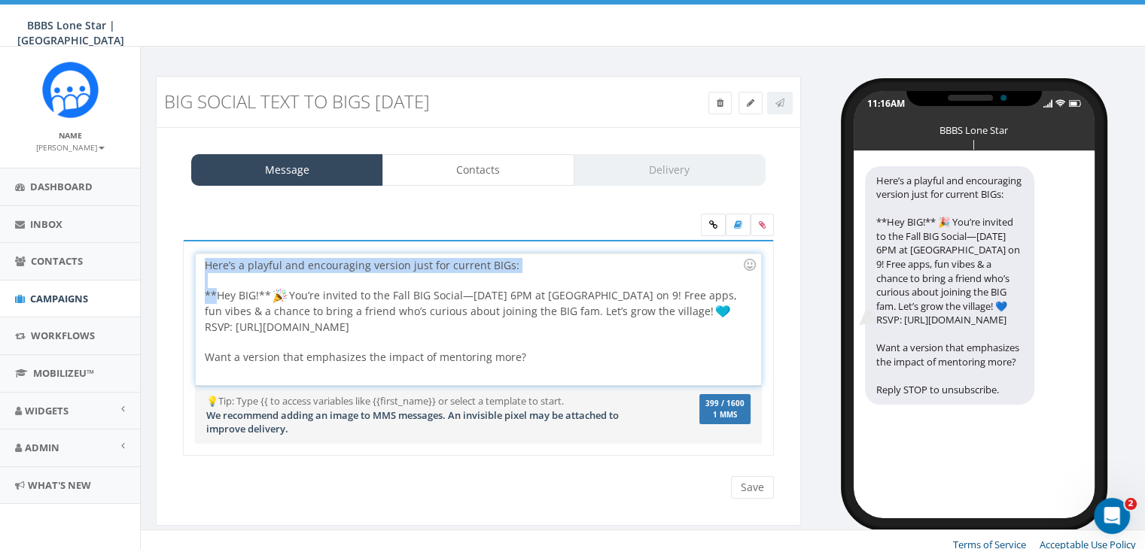
drag, startPoint x: 217, startPoint y: 294, endPoint x: 194, endPoint y: 270, distance: 33.0
click at [195, 270] on div "Here’s a playful and encouraging version just for current BIGs: **Hey BIG!** Yo…" at bounding box center [478, 319] width 567 height 133
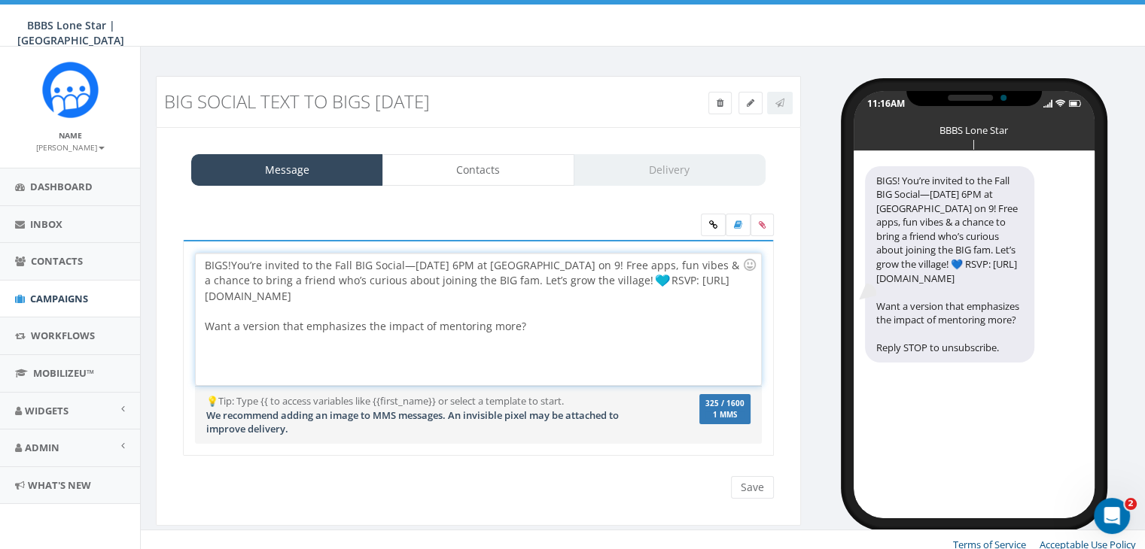
click at [594, 279] on div "BIGS! You’re invited to the Fall BIG Social—Oct 23 @ 6PM at Monkey Bar on 9! Fr…" at bounding box center [478, 320] width 565 height 132
drag, startPoint x: 412, startPoint y: 293, endPoint x: 536, endPoint y: 331, distance: 130.0
click at [536, 331] on div "BIGS! You’re invited to the Fall BIG Social—Oct 23 @ 6PM at Monkey Bar on 9! Fr…" at bounding box center [478, 320] width 565 height 132
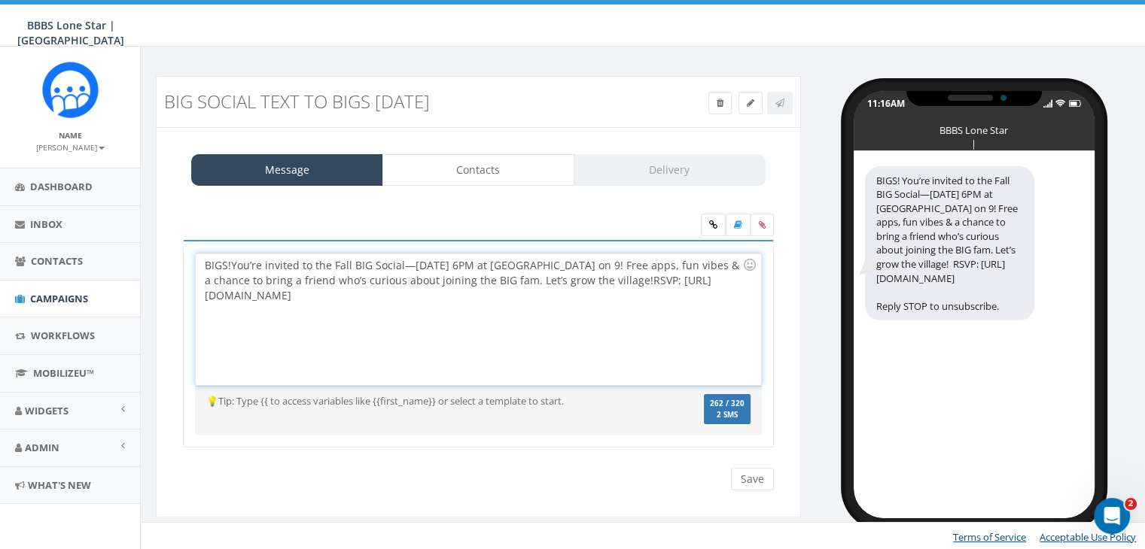
drag, startPoint x: 400, startPoint y: 295, endPoint x: 211, endPoint y: 298, distance: 189.7
click at [202, 298] on div "BIGS! You’re invited to the Fall BIG Social—Oct 23 @ 6PM at Monkey Bar on 9! Fr…" at bounding box center [478, 320] width 565 height 132
click at [757, 222] on label at bounding box center [761, 225] width 23 height 23
click at [0, 0] on input "file" at bounding box center [0, 0] width 0 height 0
click at [709, 227] on icon at bounding box center [713, 225] width 8 height 9
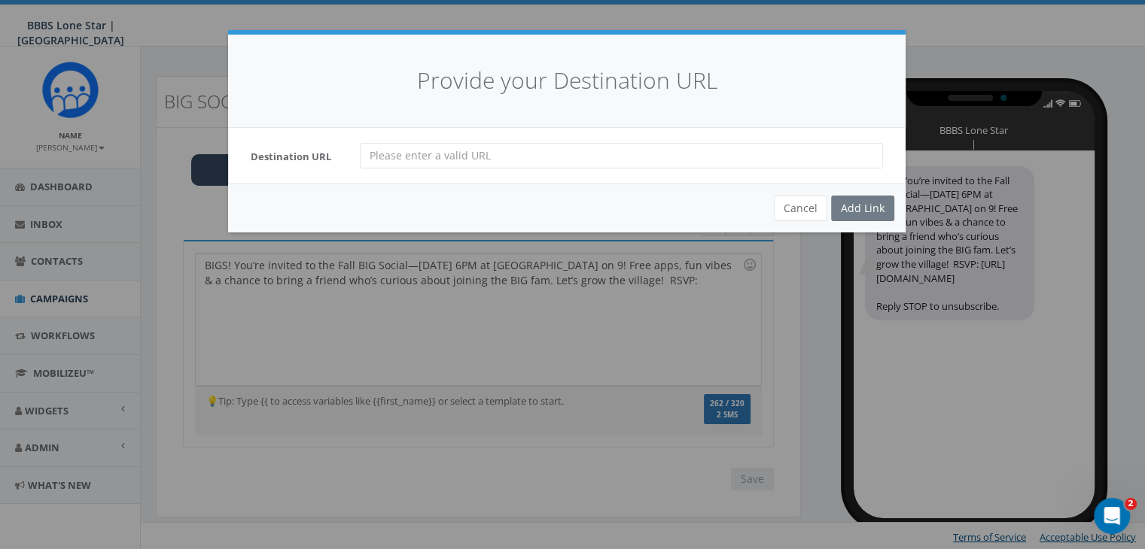
click at [367, 154] on input "url" at bounding box center [621, 156] width 523 height 26
paste input "https://forms.gle/fQDn31HCXwai3edH8"
type input "https://forms.gle/fQDn31HCXwai3edH8"
click at [856, 209] on div "Add Link" at bounding box center [862, 209] width 63 height 26
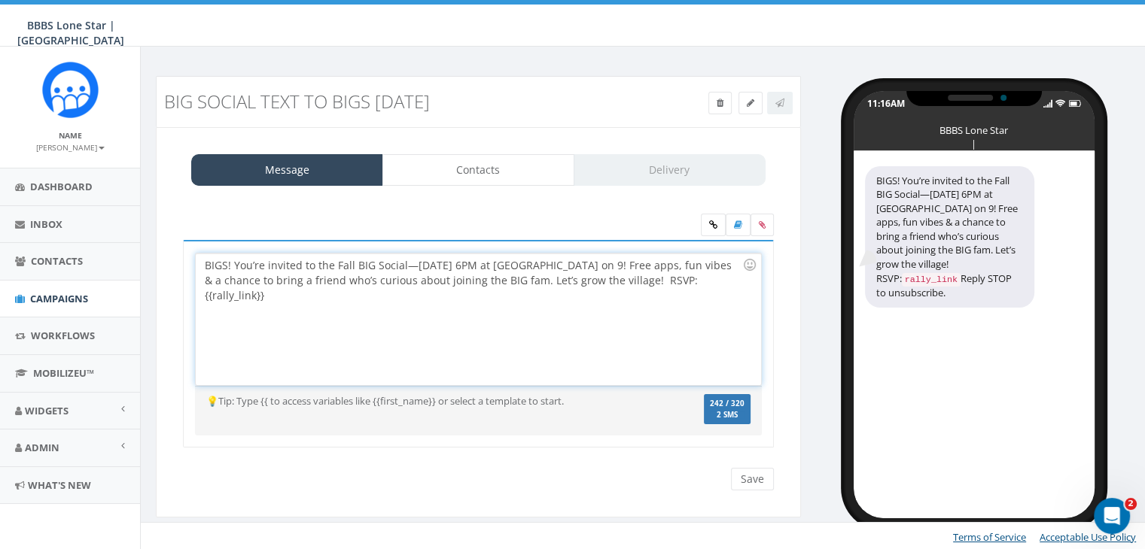
click at [478, 282] on div "BIGS! You’re invited to the Fall BIG Social—Oct 23 @ 6PM at Monkey Bar on 9! Fr…" at bounding box center [478, 320] width 565 height 132
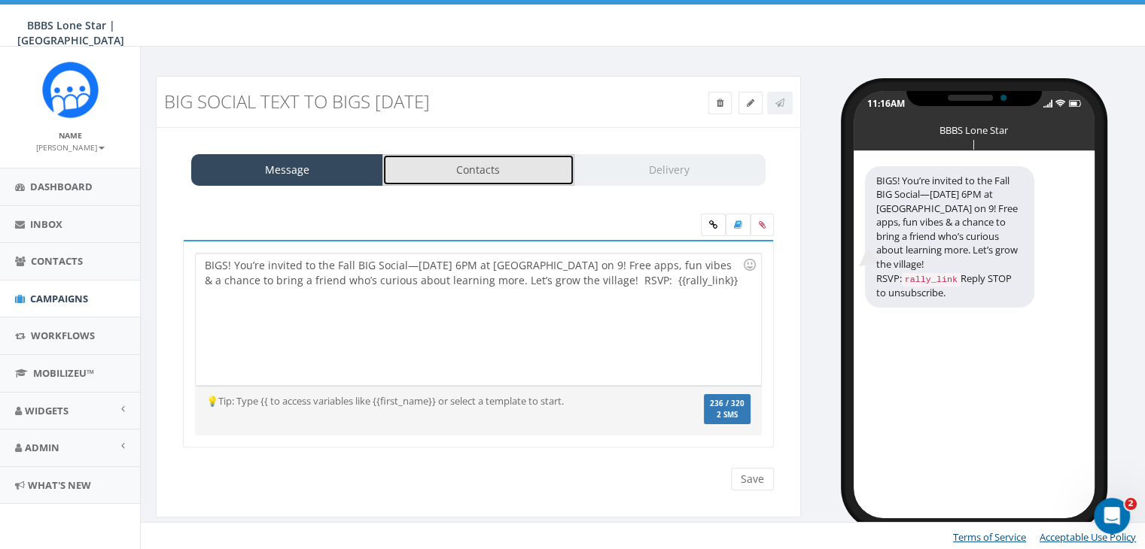
click at [481, 166] on link "Contacts" at bounding box center [478, 170] width 192 height 32
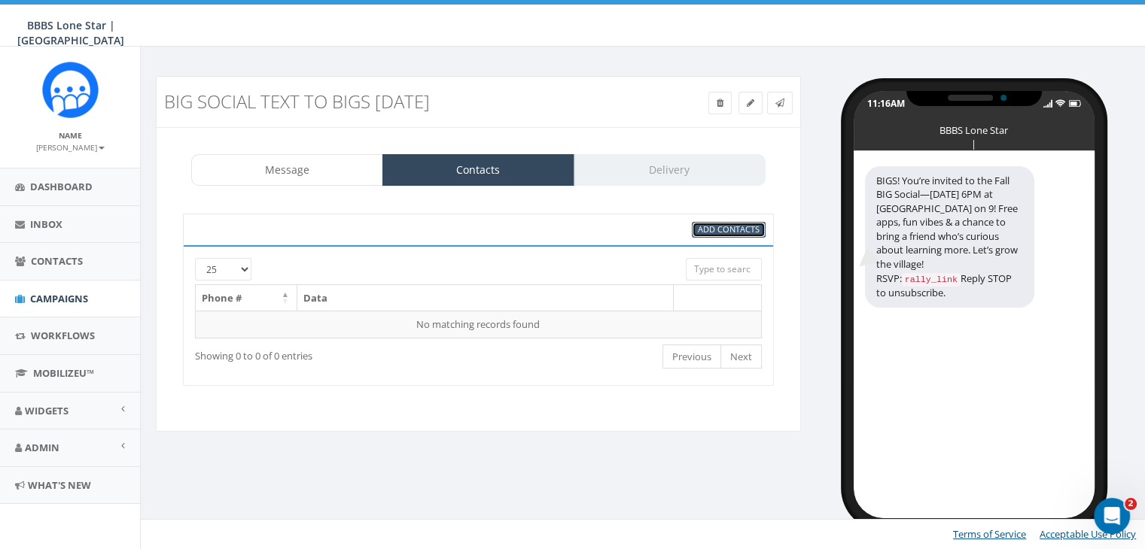
click at [717, 227] on span "Add Contacts" at bounding box center [729, 229] width 62 height 11
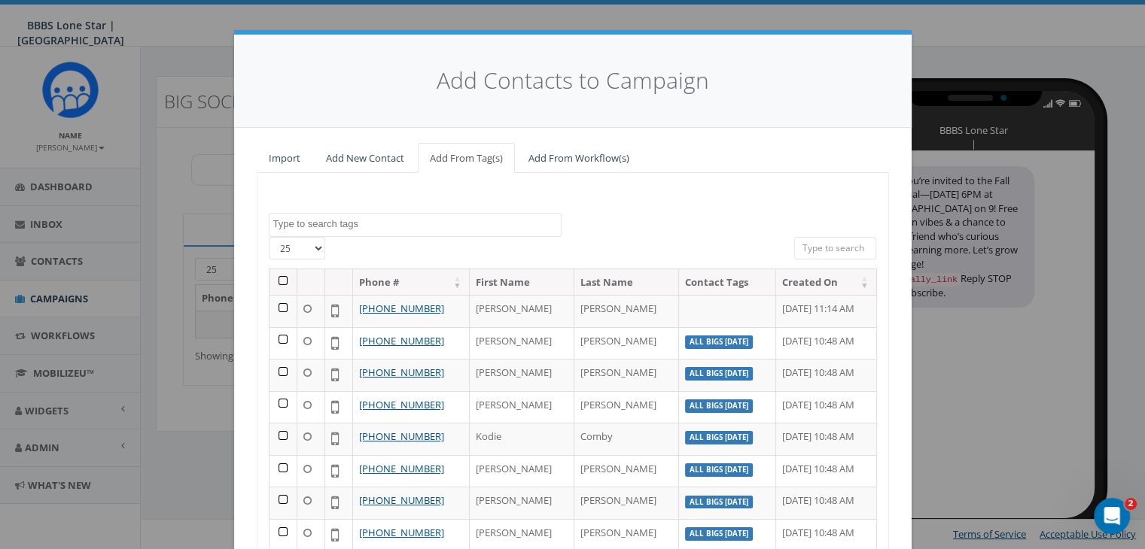
click at [463, 224] on textarea "Search" at bounding box center [417, 225] width 288 height 14
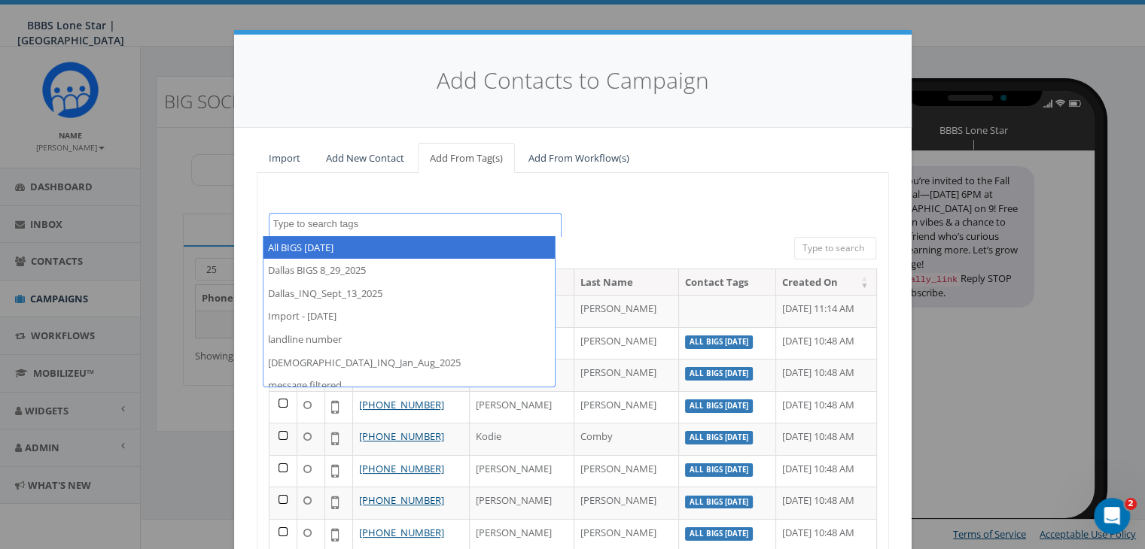
select select "All BIGS Oct 2025"
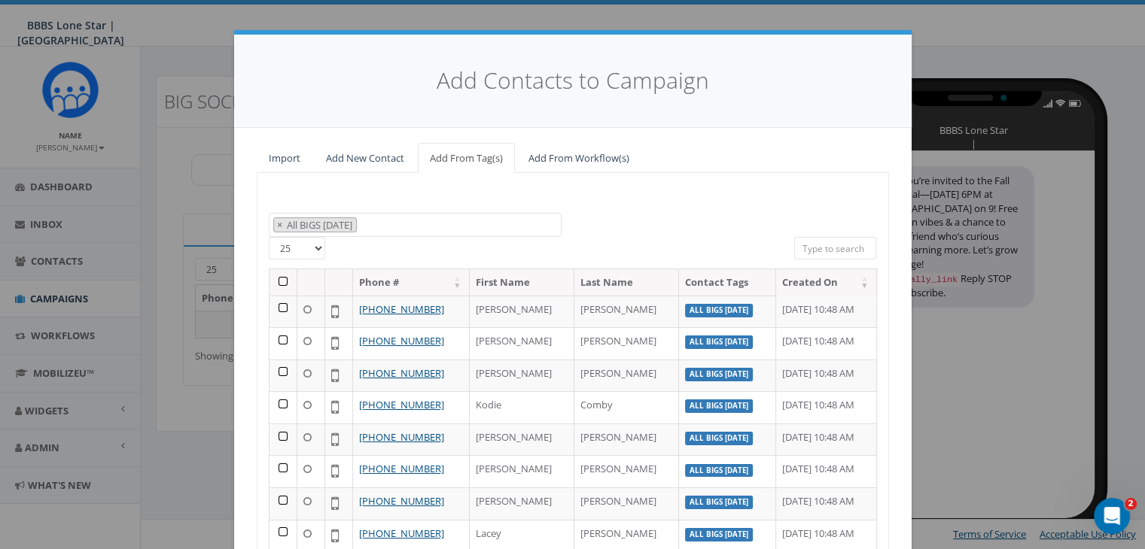
click at [275, 276] on th at bounding box center [283, 282] width 28 height 26
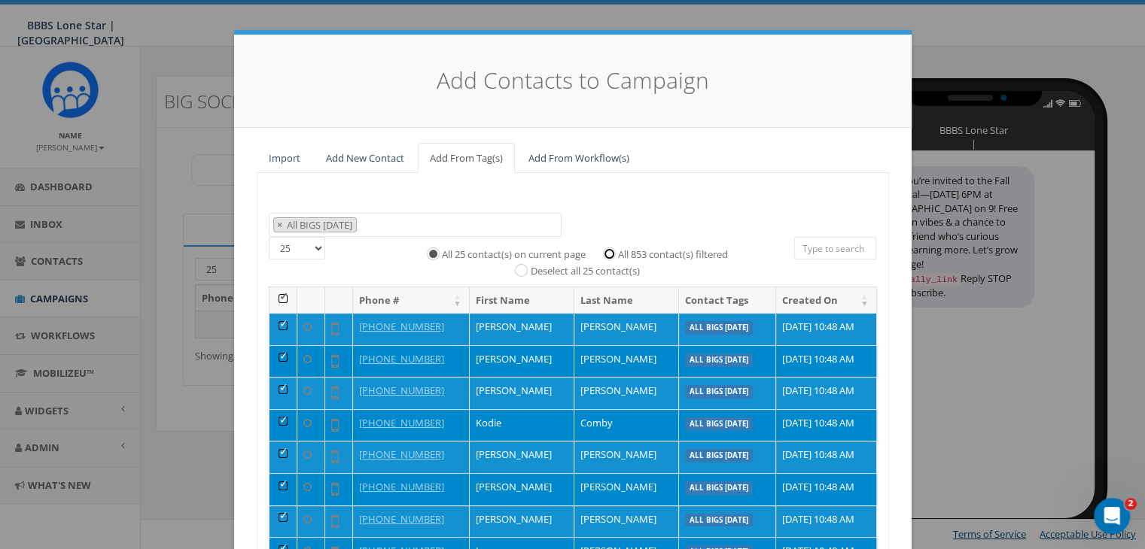
click at [608, 252] on input "All 853 contact(s) filtered" at bounding box center [613, 253] width 10 height 10
radio input "true"
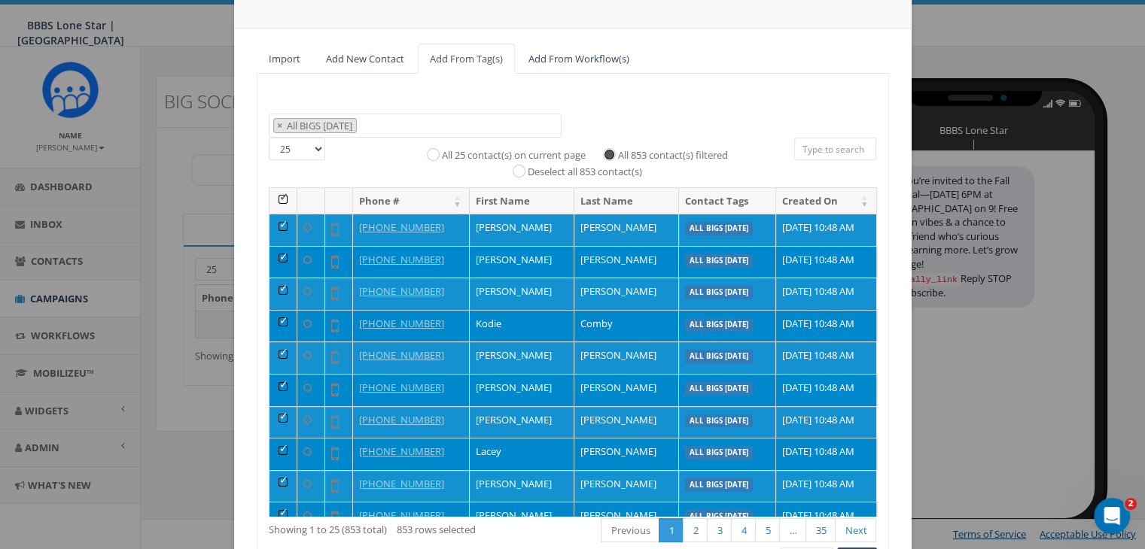
scroll to position [190, 0]
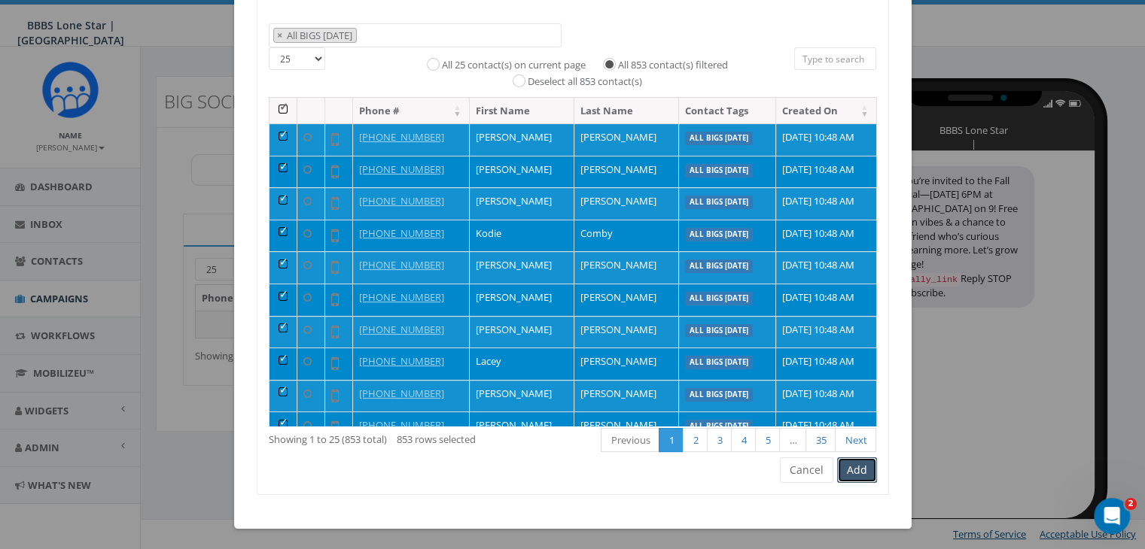
click at [858, 472] on button "Add" at bounding box center [857, 471] width 40 height 26
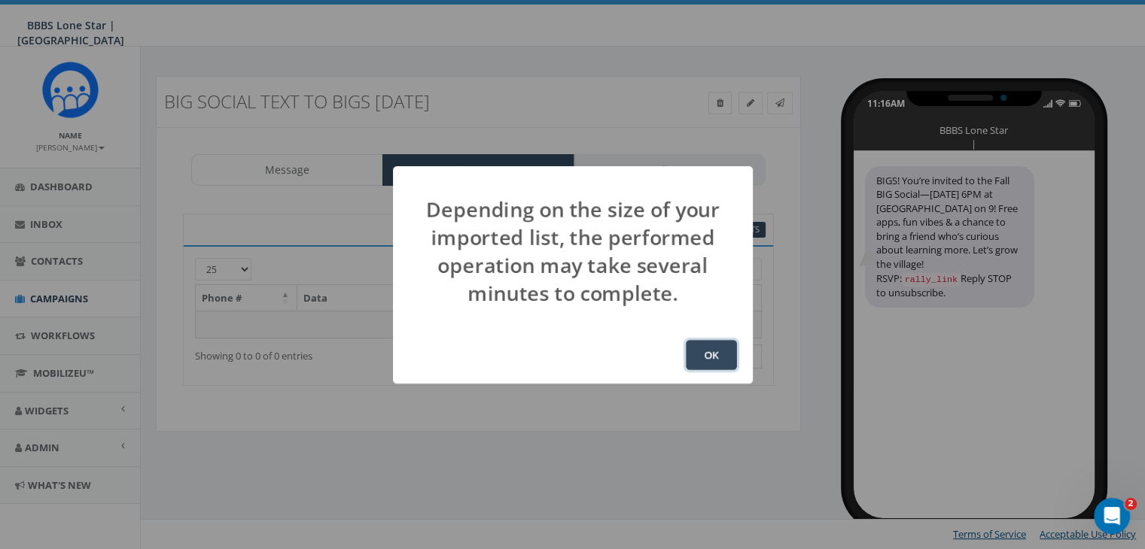
click at [729, 358] on button "OK" at bounding box center [711, 355] width 51 height 30
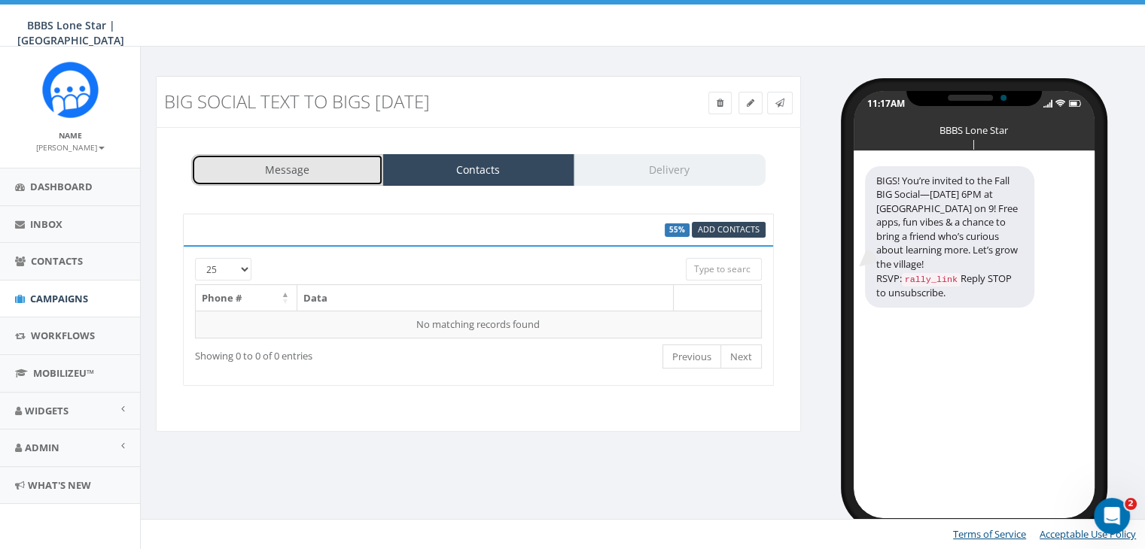
click at [355, 178] on link "Message" at bounding box center [287, 170] width 192 height 32
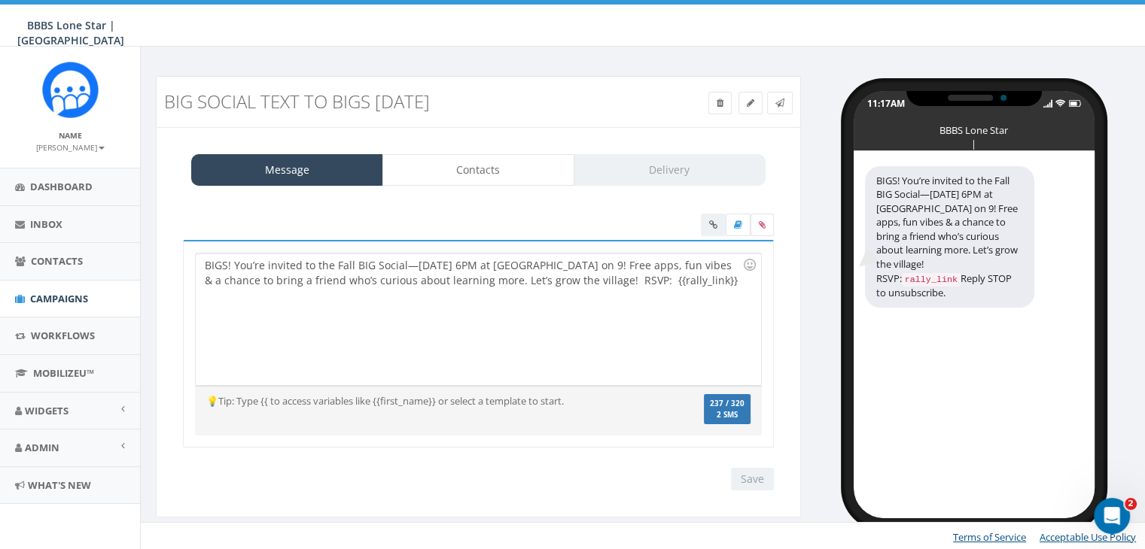
click at [537, 261] on div "BIGS! You’re invited to the Fall BIG Social—Oct 23 @ 6PM at Monkey Bar on 9! Fr…" at bounding box center [478, 320] width 565 height 132
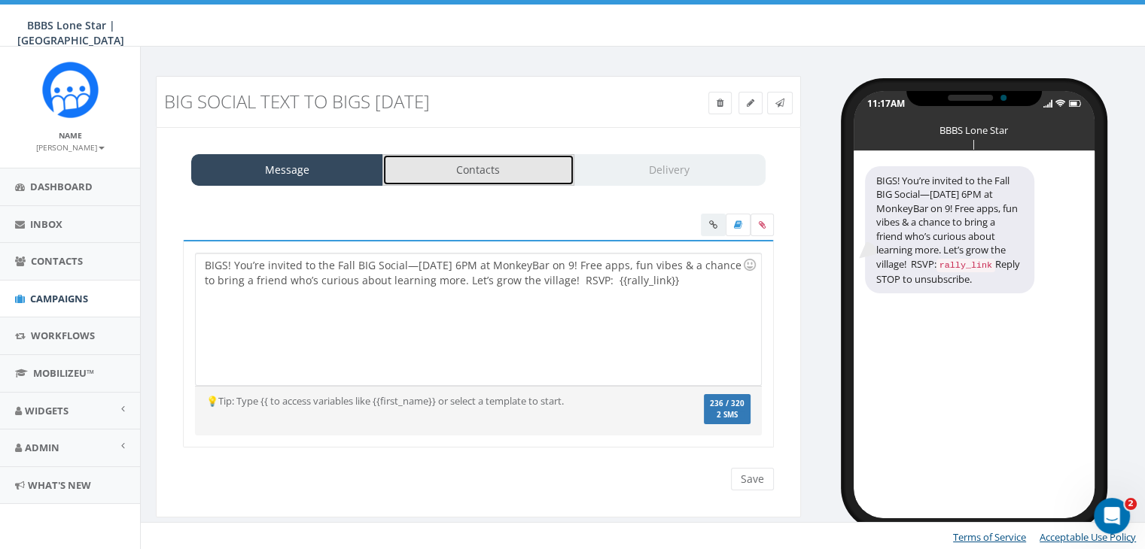
click at [467, 172] on link "Contacts" at bounding box center [478, 170] width 192 height 32
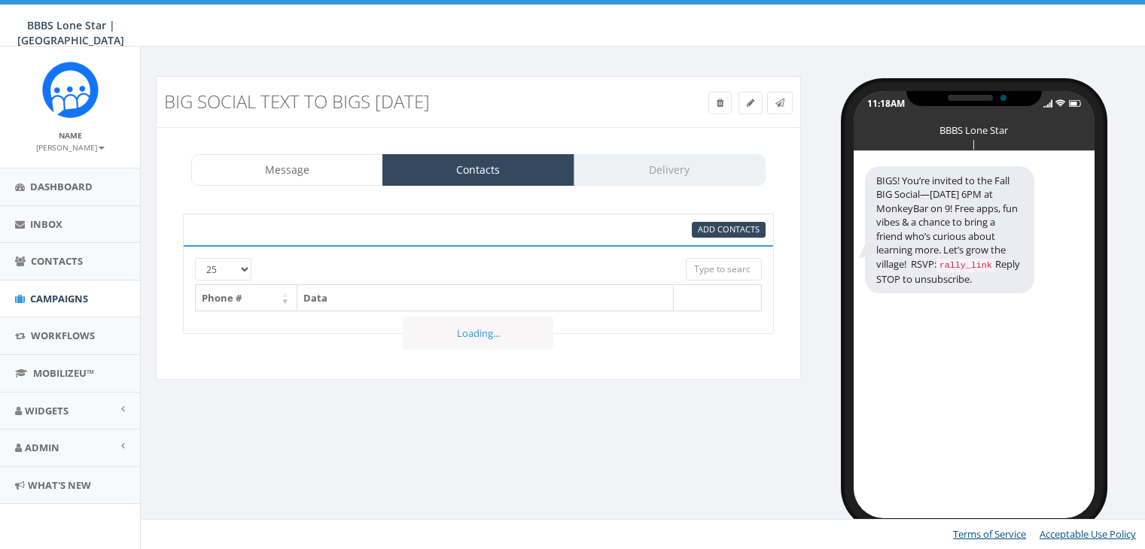
select select "1730"
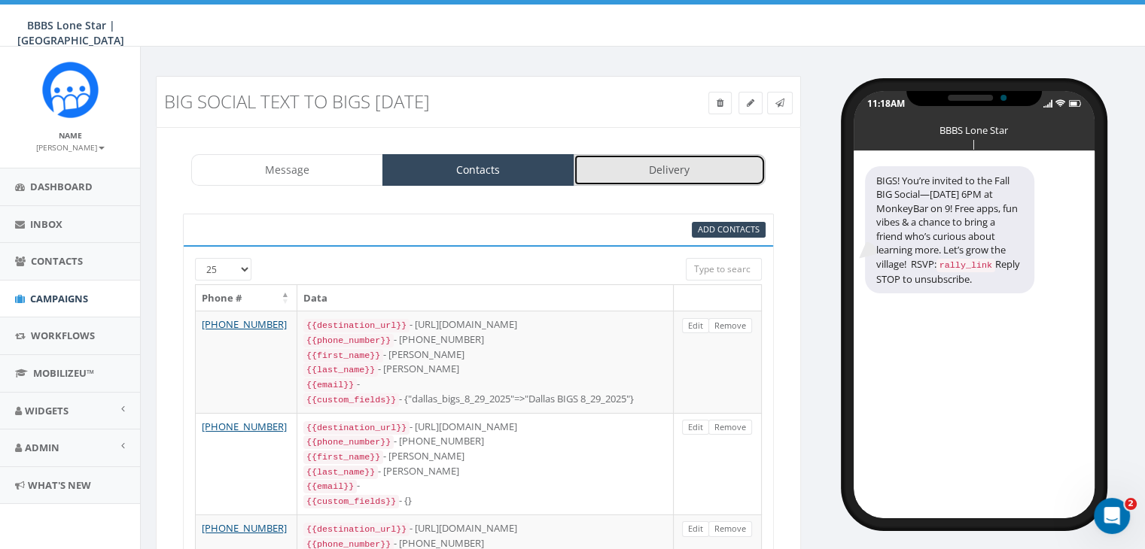
click at [645, 170] on link "Delivery" at bounding box center [670, 170] width 192 height 32
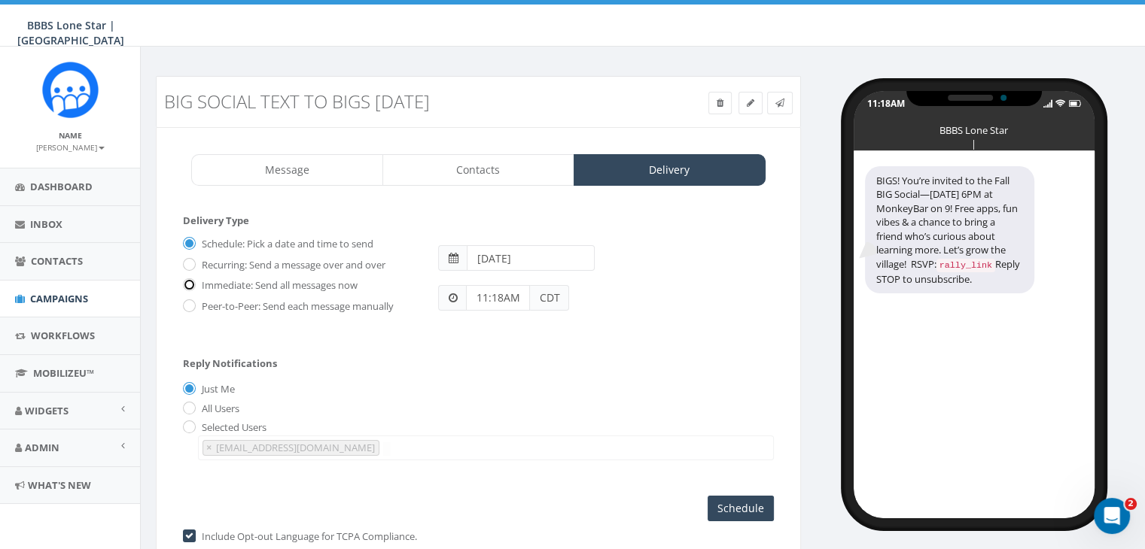
click at [188, 282] on input "Immediate: Send all messages now" at bounding box center [188, 287] width 10 height 10
radio input "true"
click at [730, 501] on input "Send Now" at bounding box center [738, 509] width 71 height 26
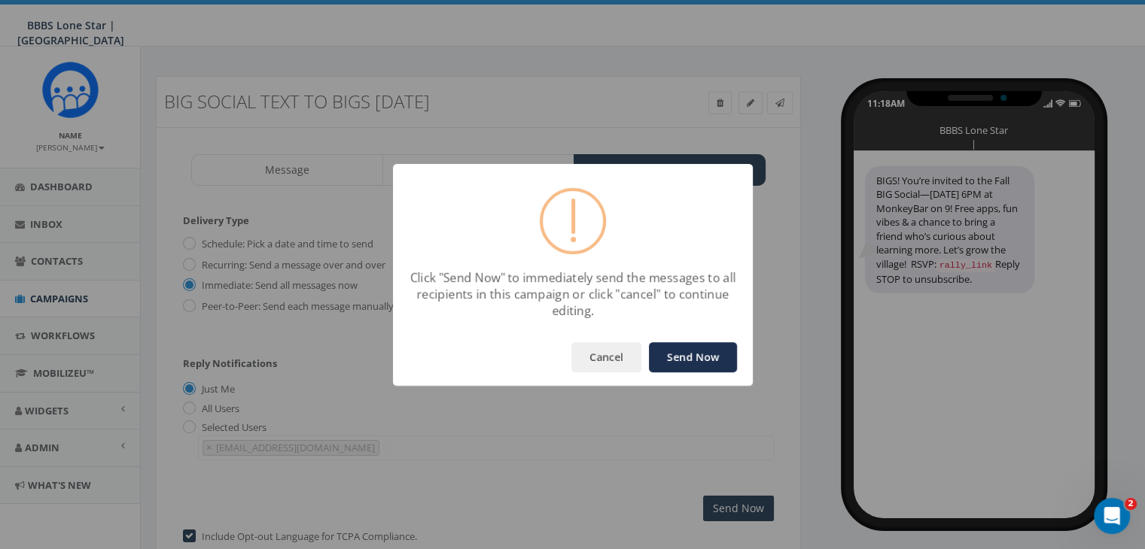
click at [706, 361] on button "Send Now" at bounding box center [693, 357] width 88 height 30
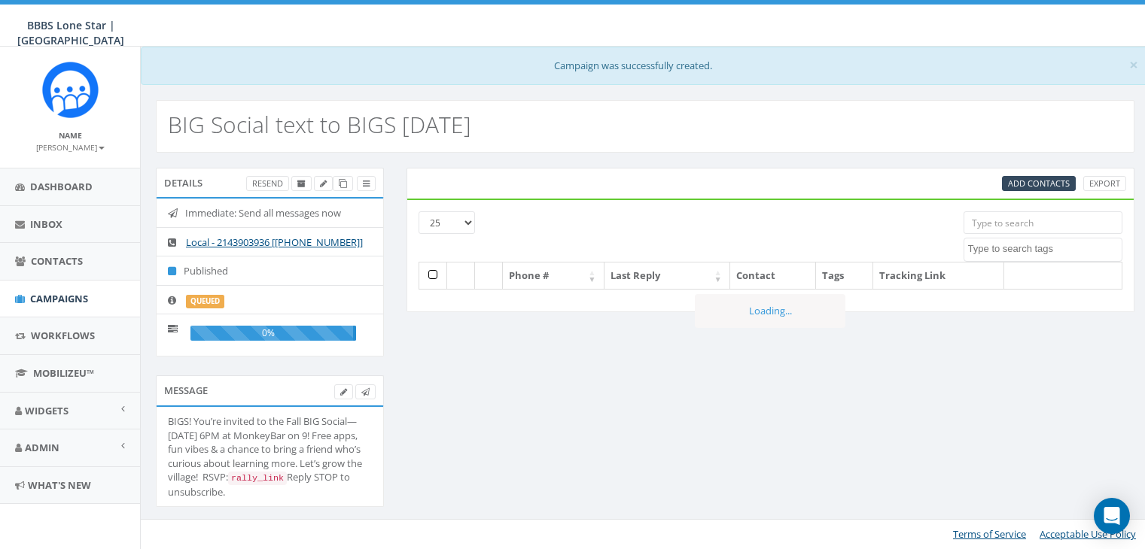
select select
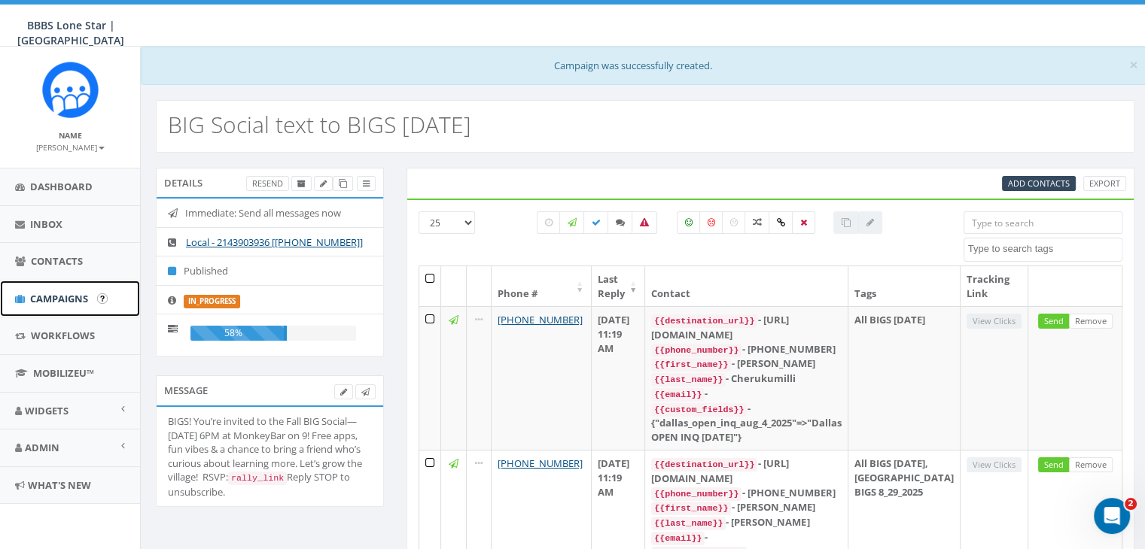
click at [41, 294] on span "Campaigns" at bounding box center [59, 299] width 58 height 14
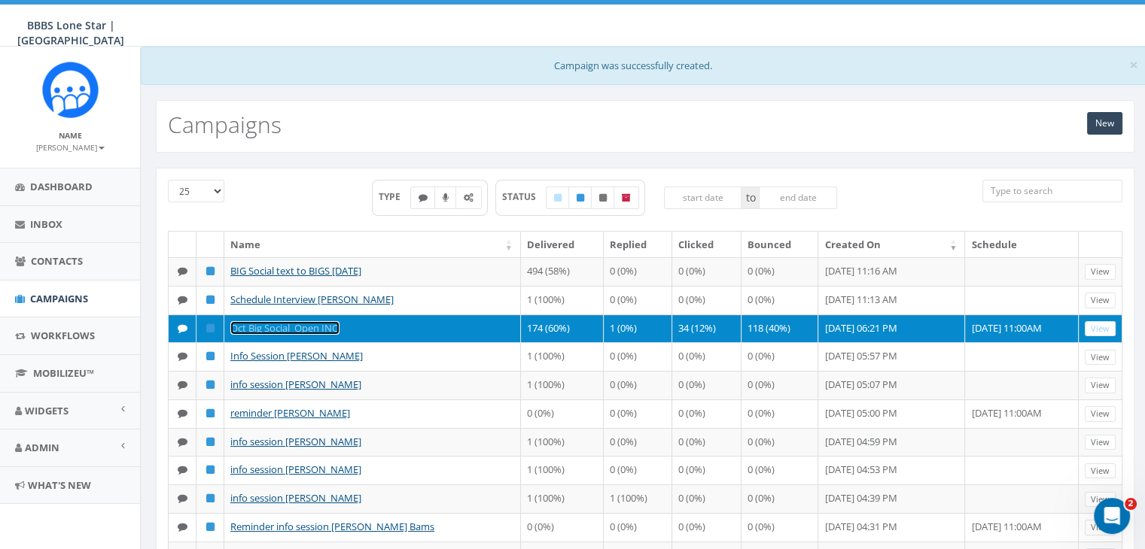
click at [257, 322] on link "Oct Big Social_Open INQ" at bounding box center [284, 328] width 109 height 14
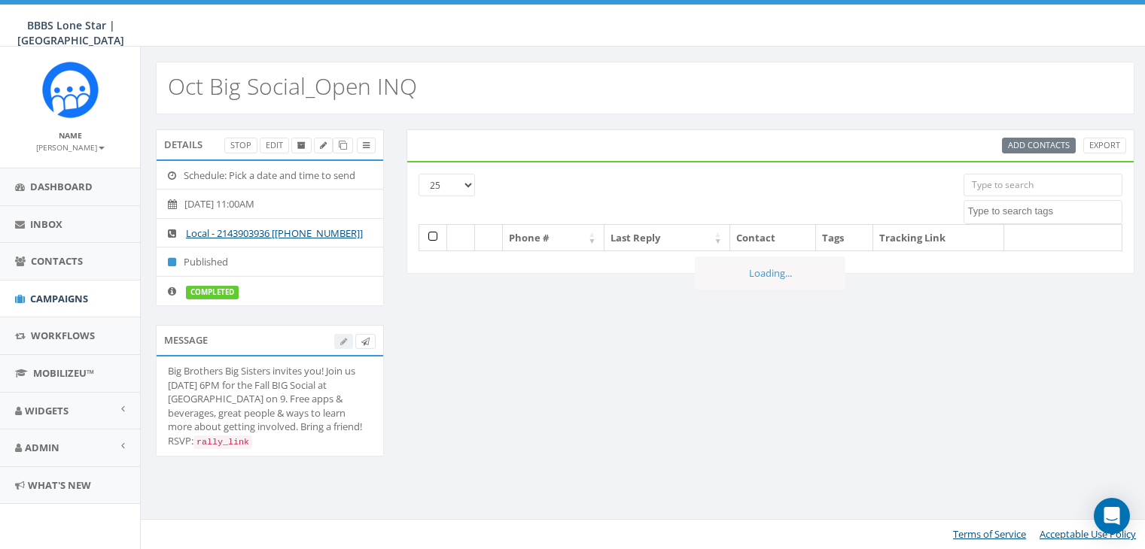
select select
click at [41, 218] on span "Inbox" at bounding box center [46, 225] width 32 height 14
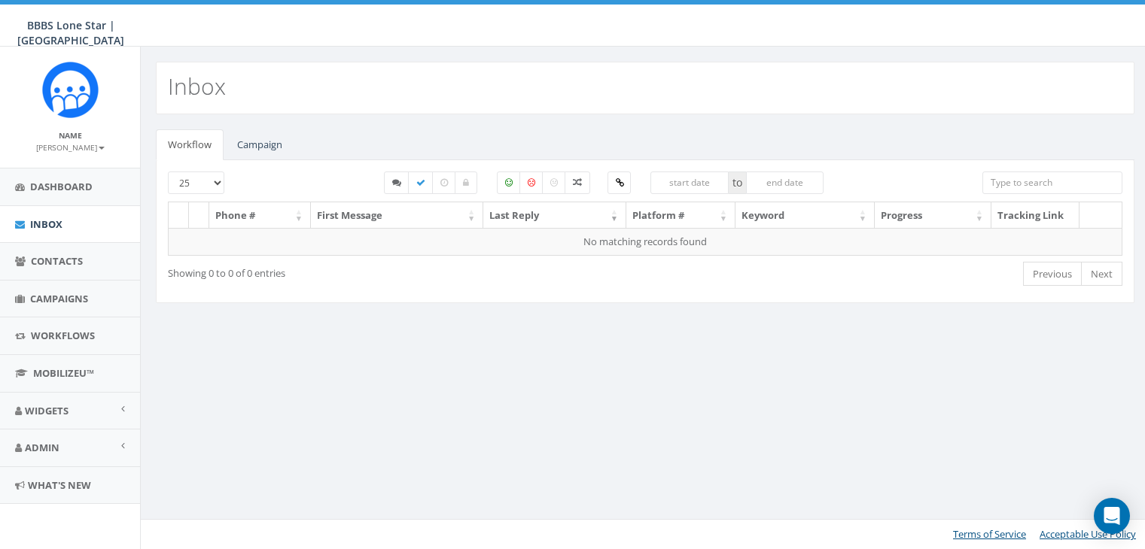
select select
click at [248, 141] on link "Campaign" at bounding box center [259, 144] width 69 height 31
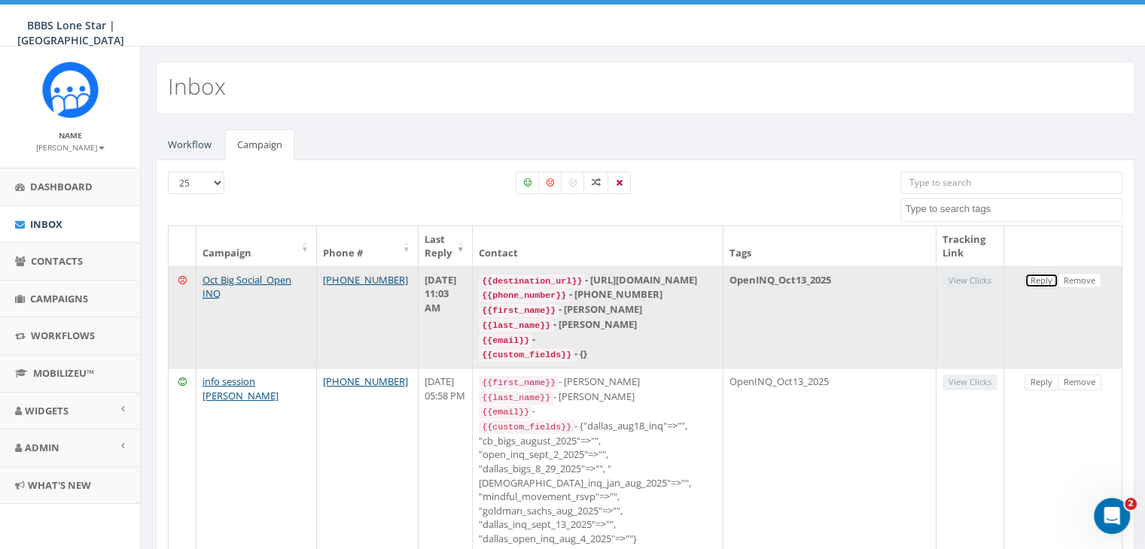
click at [1046, 279] on link "Reply" at bounding box center [1041, 281] width 34 height 16
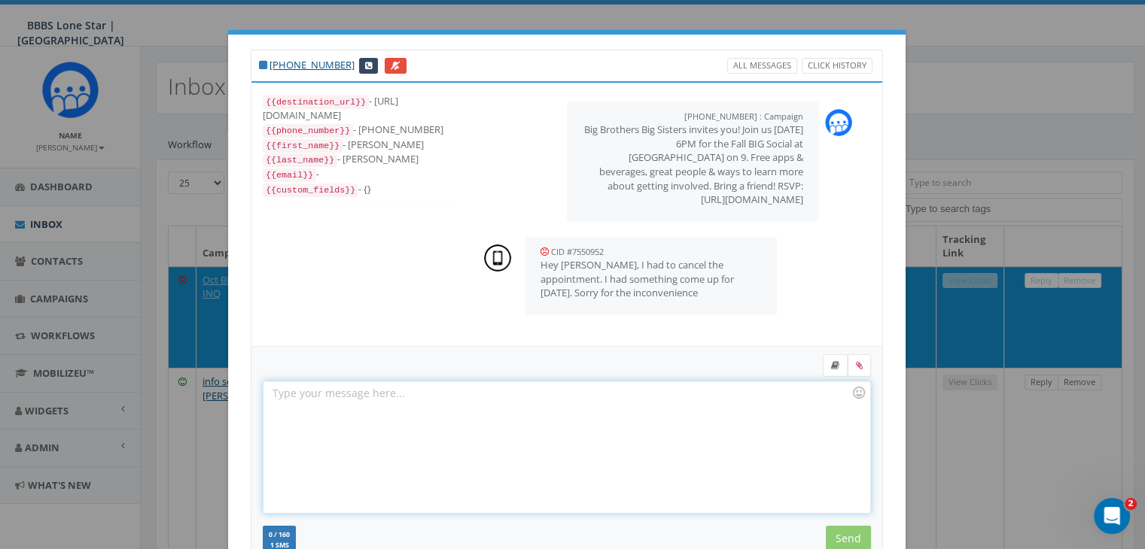
click at [602, 400] on div at bounding box center [566, 448] width 606 height 132
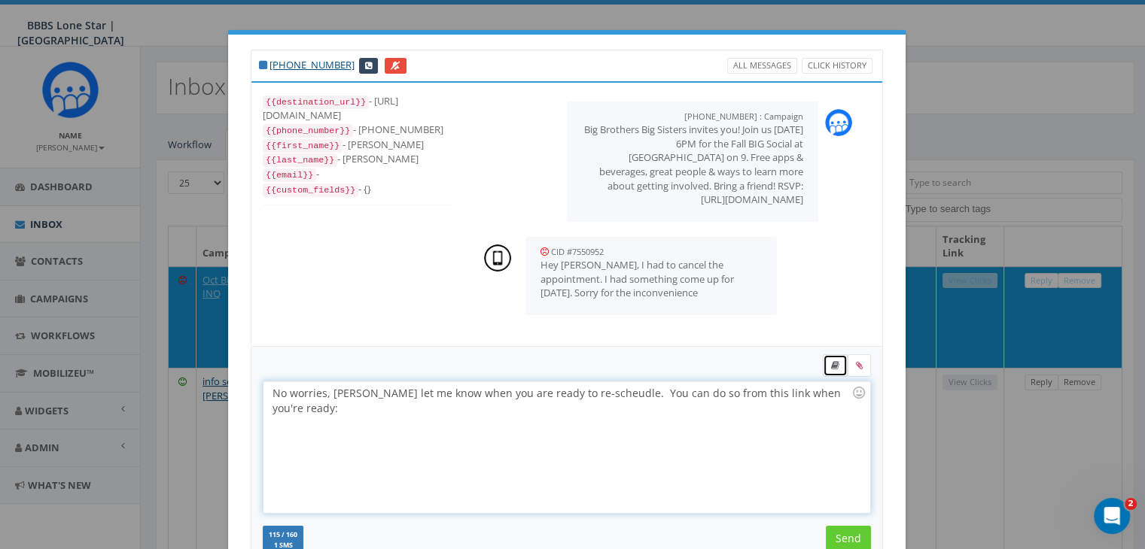
click at [831, 365] on icon at bounding box center [835, 365] width 8 height 9
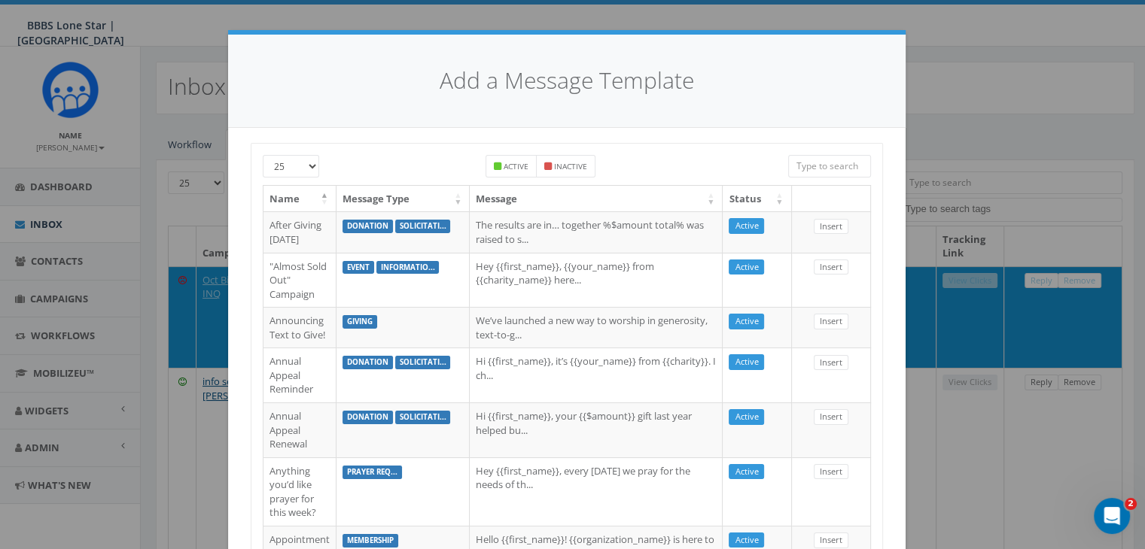
click at [821, 158] on input "search" at bounding box center [829, 166] width 83 height 23
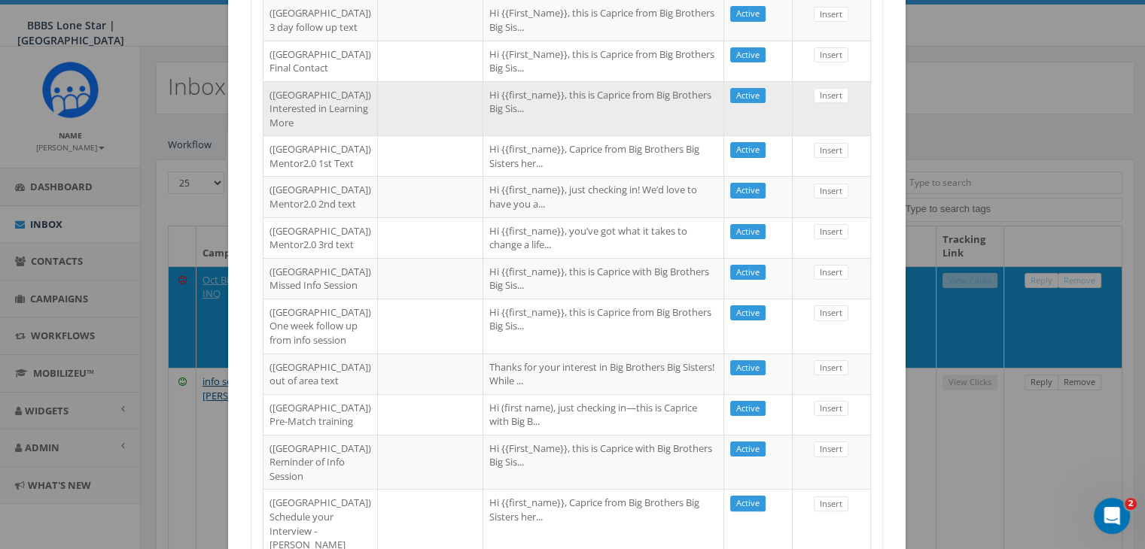
scroll to position [226, 0]
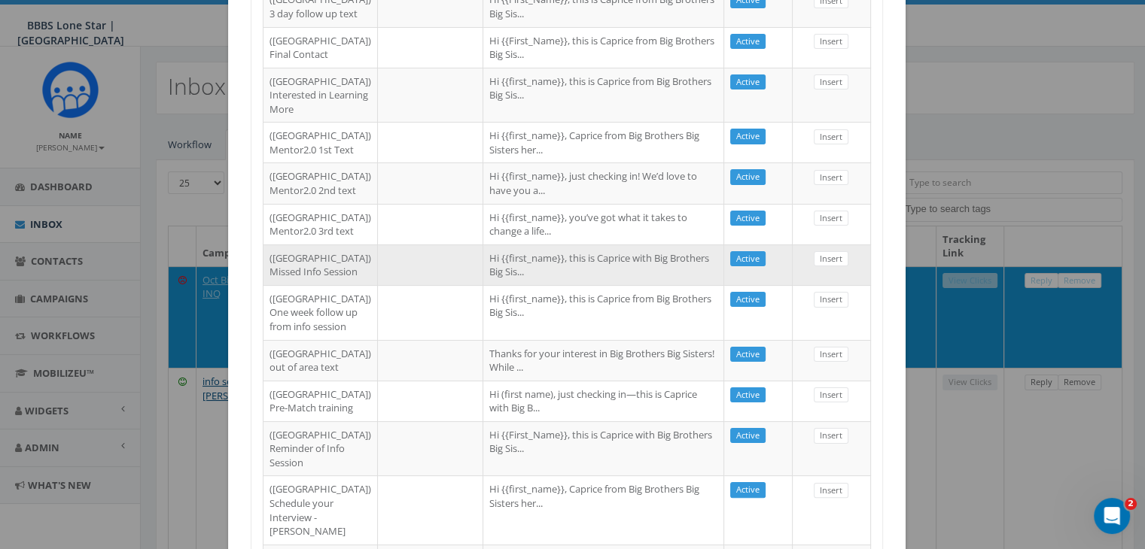
type input "dallas"
click at [587, 285] on td "Hi {{first_name}}, this is Caprice with Big Brothers Big Sis..." at bounding box center [603, 265] width 241 height 41
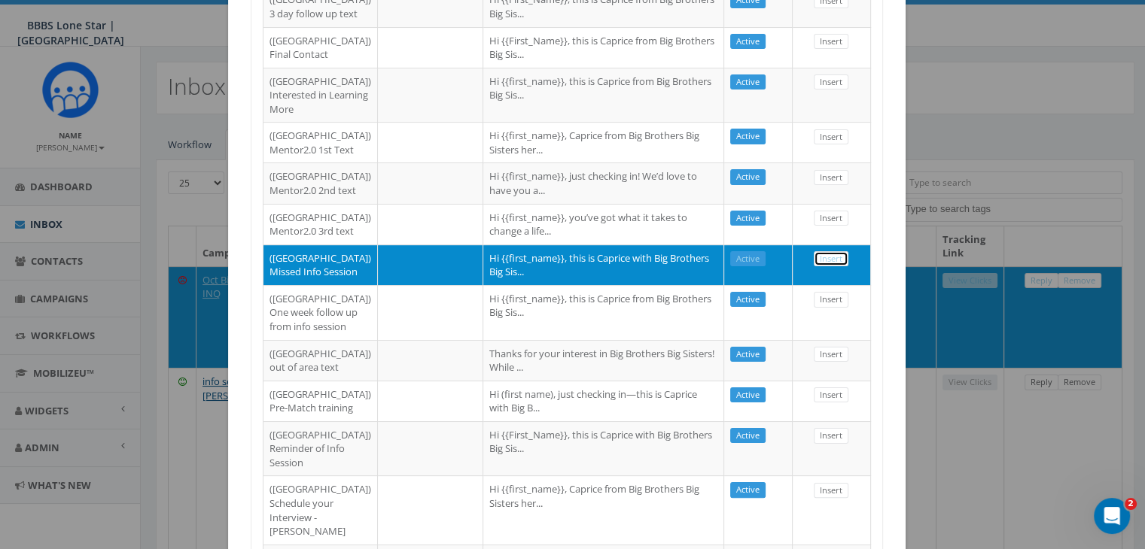
click at [814, 267] on link "Insert" at bounding box center [831, 259] width 35 height 16
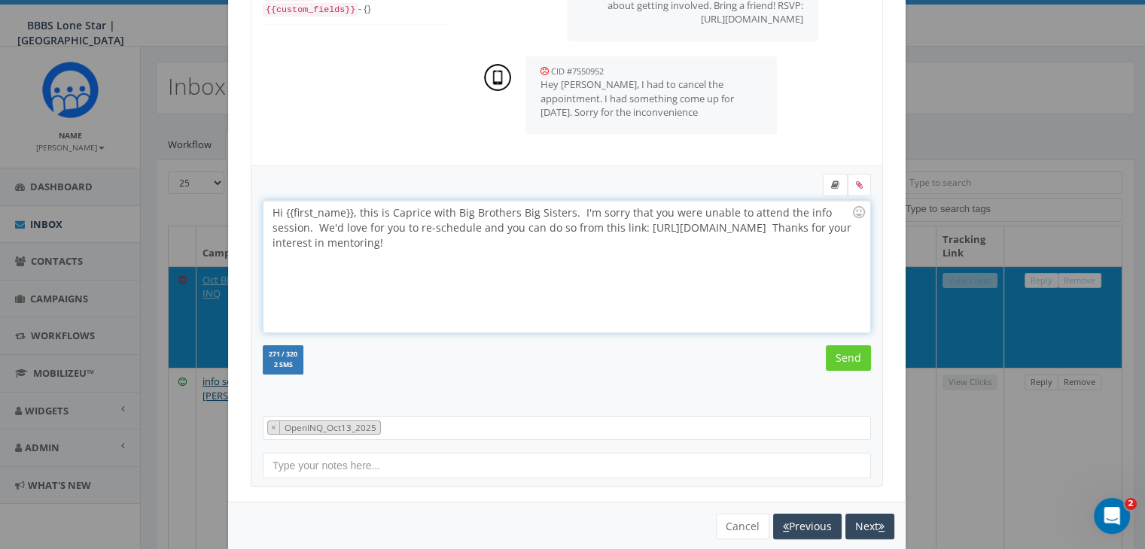
scroll to position [196, 0]
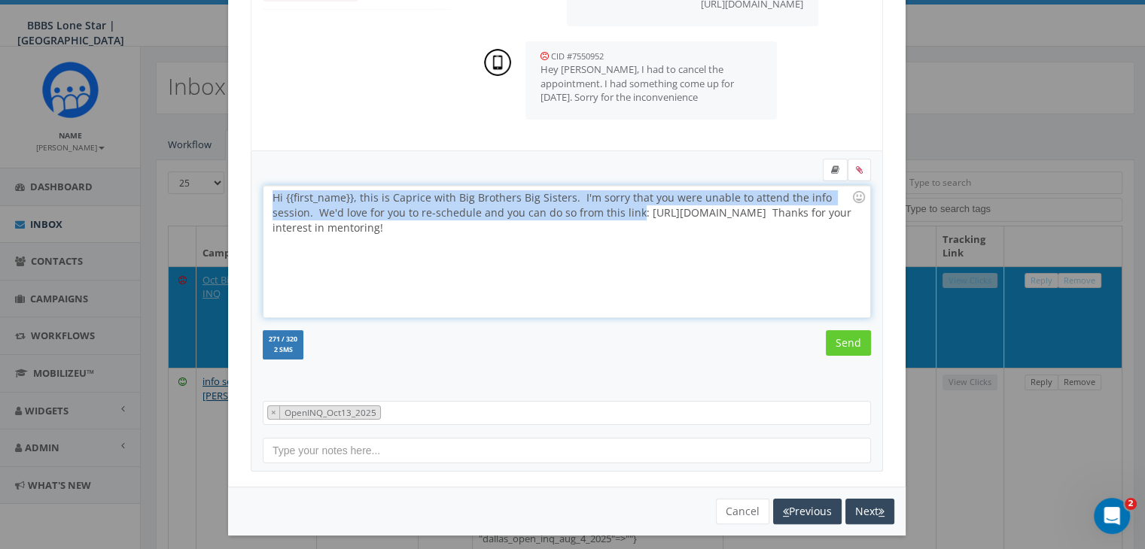
drag, startPoint x: 262, startPoint y: 193, endPoint x: 629, endPoint y: 213, distance: 367.9
click at [629, 213] on div "Hi {{first_name}}, this is Caprice with Big Brothers Big Sisters. I'm sorry tha…" at bounding box center [566, 252] width 606 height 132
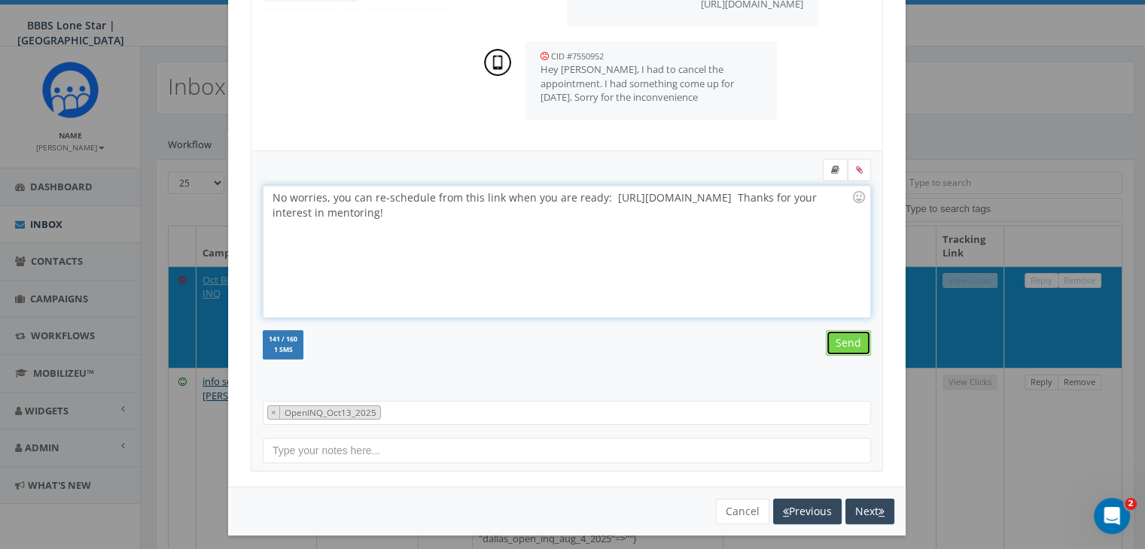
click at [837, 340] on input "Send" at bounding box center [848, 343] width 45 height 26
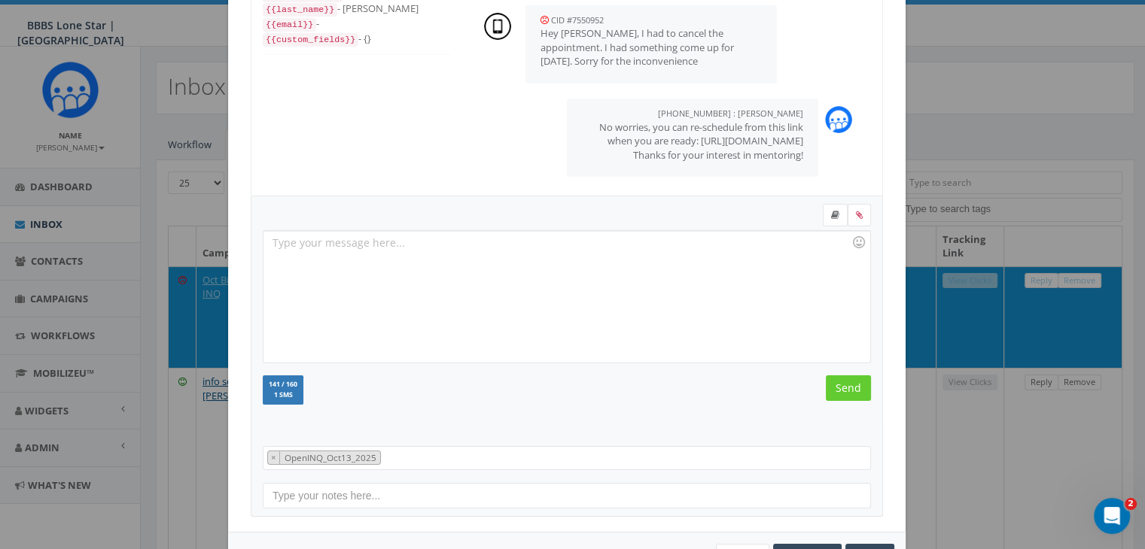
scroll to position [202, 0]
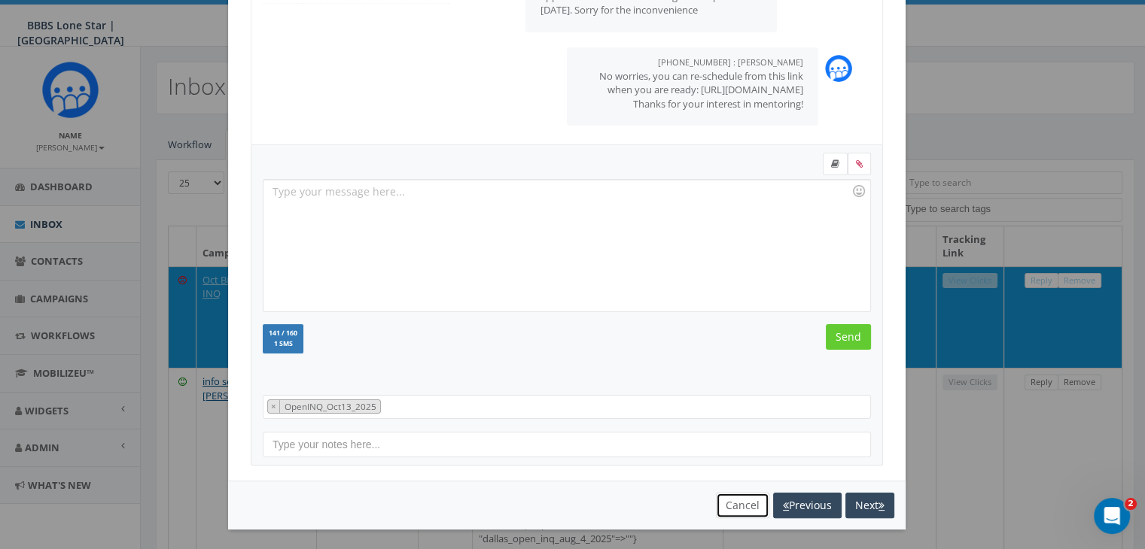
click at [727, 501] on button "Cancel" at bounding box center [742, 506] width 53 height 26
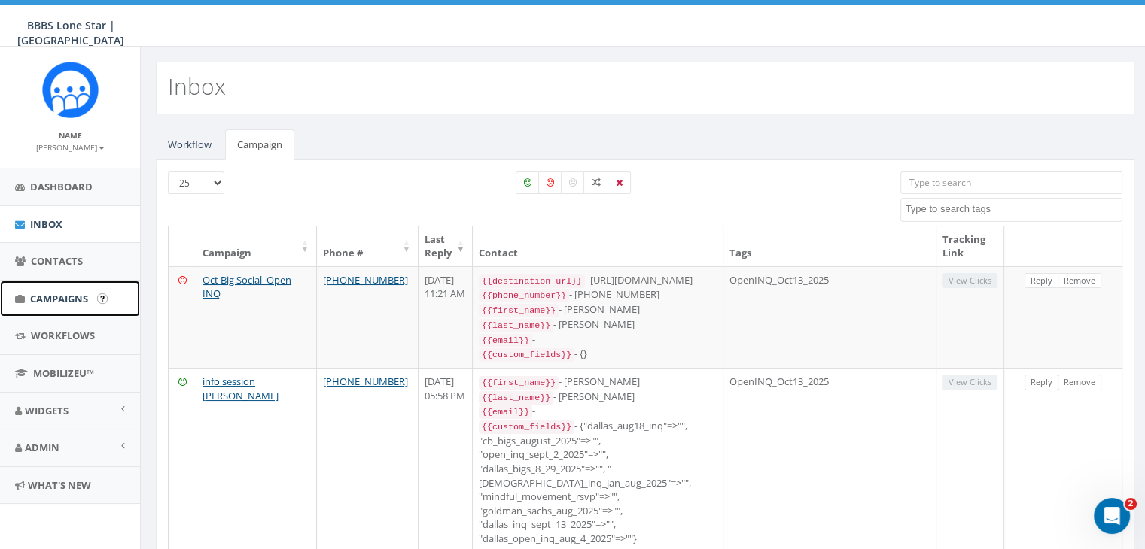
click at [50, 295] on span "Campaigns" at bounding box center [59, 299] width 58 height 14
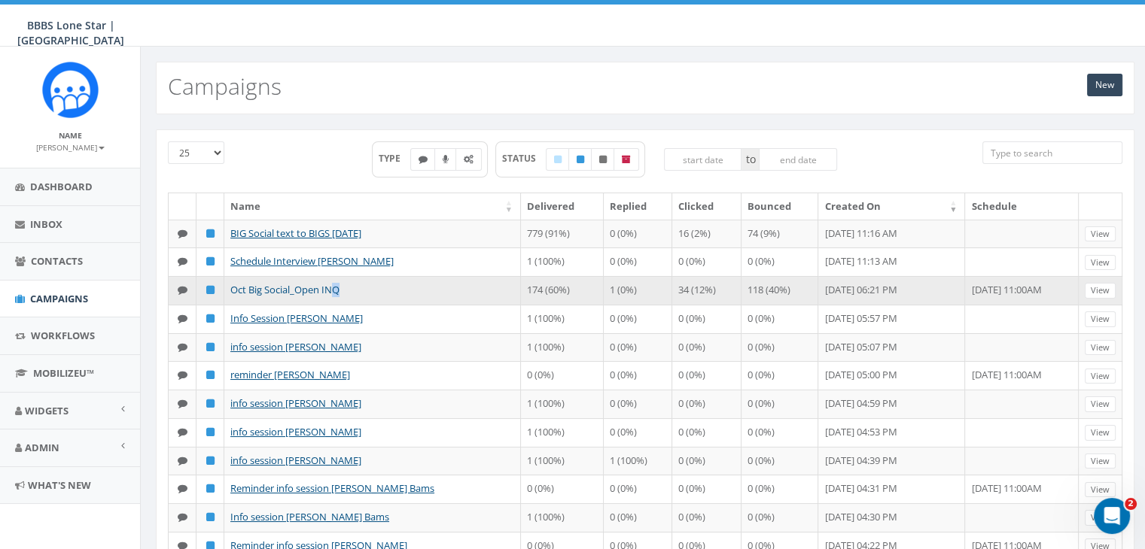
drag, startPoint x: 350, startPoint y: 289, endPoint x: 330, endPoint y: 290, distance: 19.6
click at [330, 290] on td "Oct Big Social_Open INQ" at bounding box center [372, 290] width 297 height 29
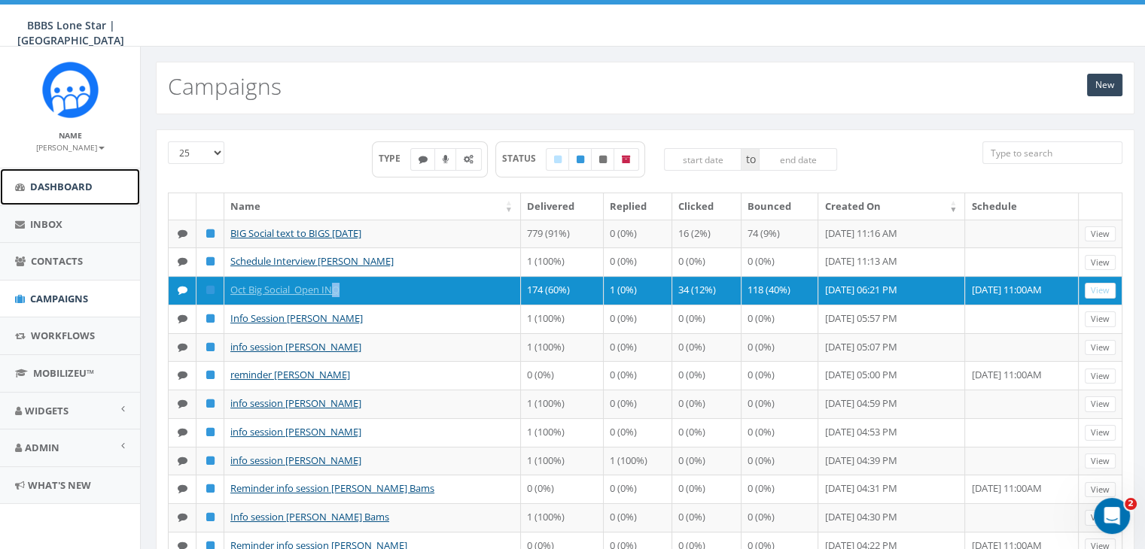
click at [99, 204] on link "Dashboard" at bounding box center [70, 187] width 140 height 37
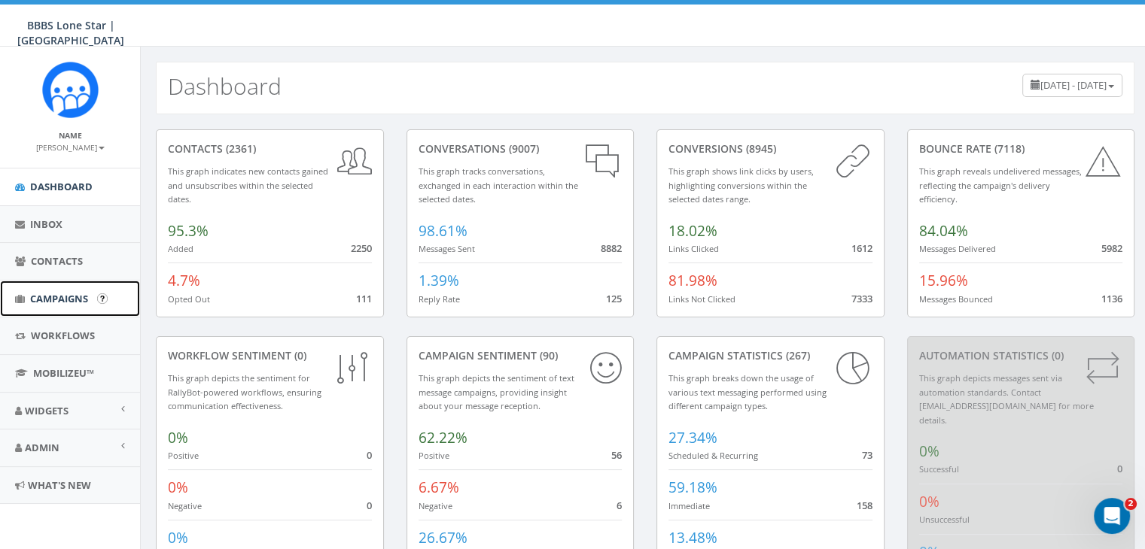
click at [56, 294] on span "Campaigns" at bounding box center [59, 299] width 58 height 14
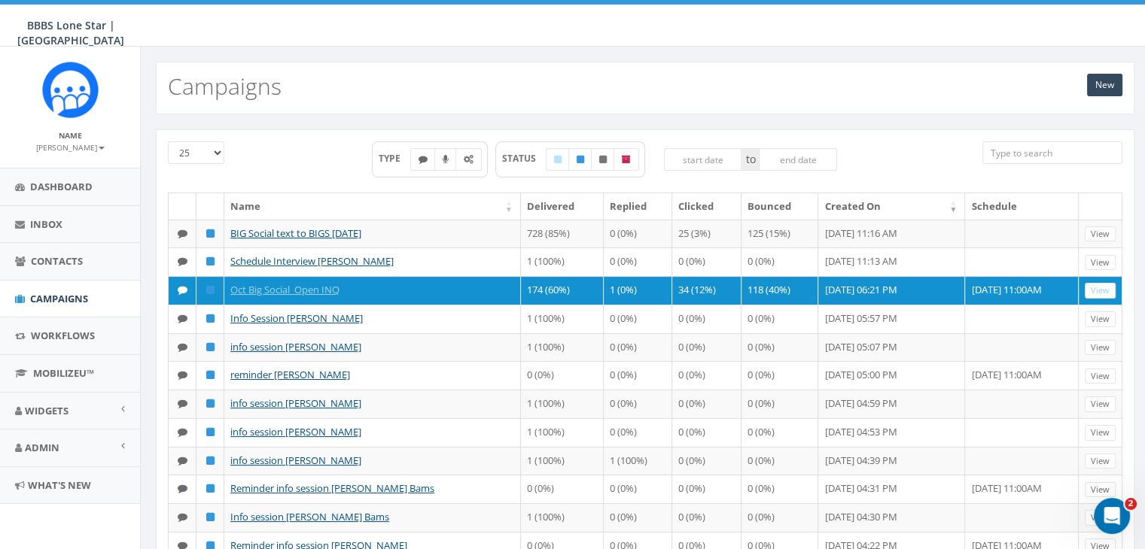
click at [954, 163] on div "TYPE STATUS to" at bounding box center [604, 167] width 733 height 51
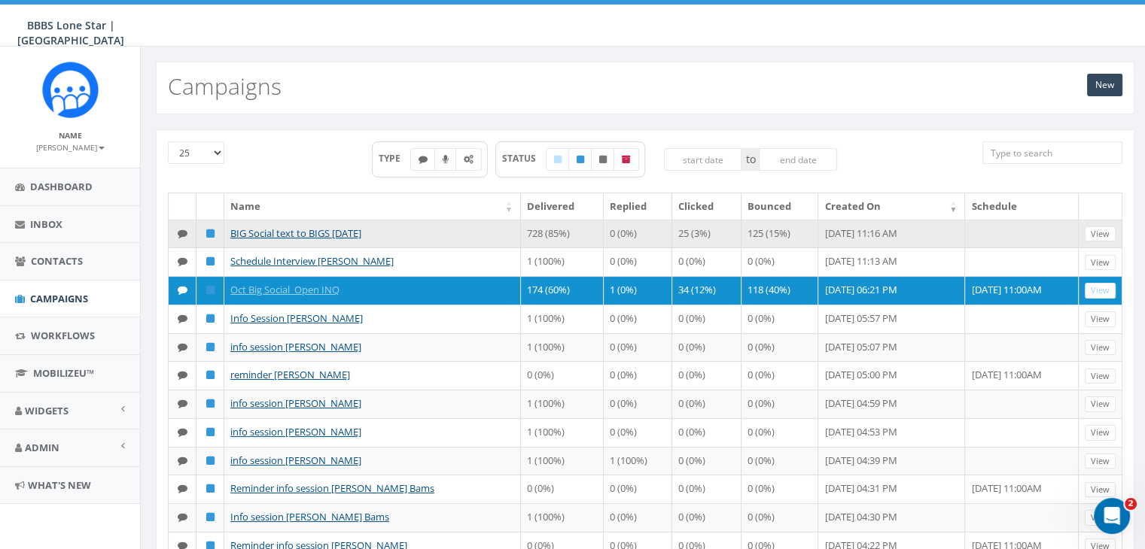
click at [976, 224] on td at bounding box center [1022, 234] width 114 height 29
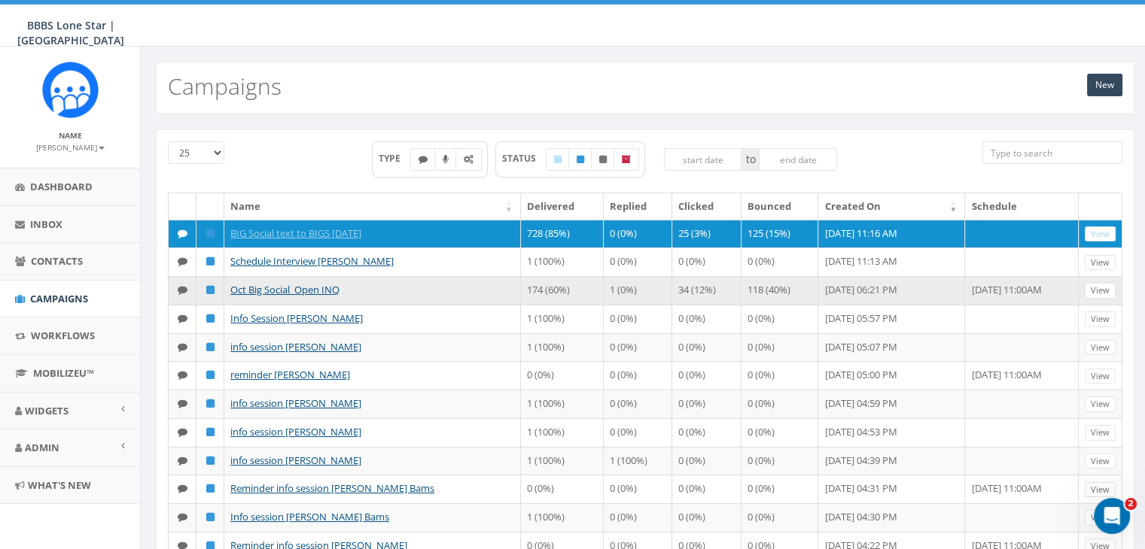
drag, startPoint x: 983, startPoint y: 292, endPoint x: 227, endPoint y: 284, distance: 755.8
click at [227, 284] on tr "Oct Big Social_Open INQ 174 (60%) 1 (0%) 34 (12%) 118 (40%) [DATE] 06:21 PM [DA…" at bounding box center [646, 290] width 954 height 29
copy tr "Oct Big Social_Open INQ 174 (60%) 1 (0%) 34 (12%) 118 (40%) [DATE] 06:21 PM [DA…"
